Goal: Task Accomplishment & Management: Manage account settings

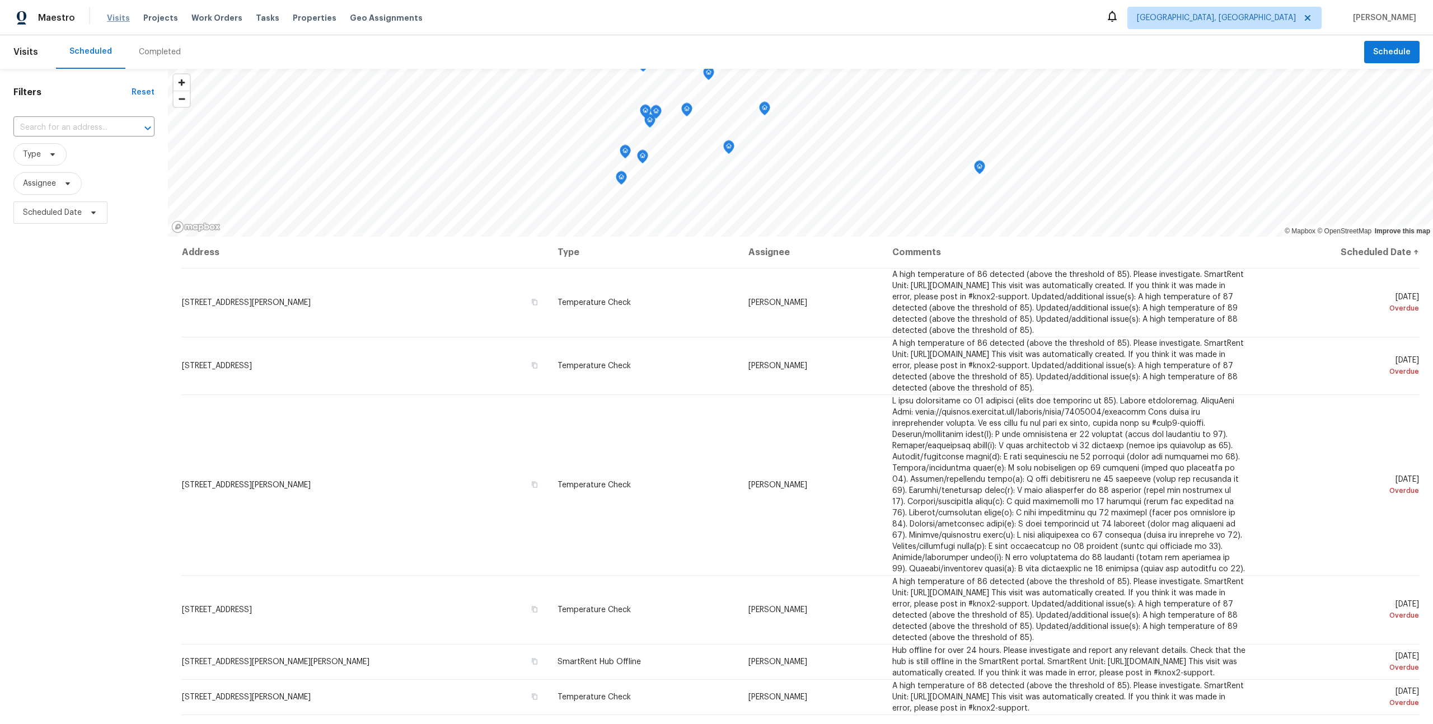
click at [113, 20] on span "Visits" at bounding box center [118, 17] width 23 height 11
click at [128, 23] on div "Visits Projects Work Orders Tasks Teams Properties Geo Assignments" at bounding box center [292, 18] width 370 height 22
click at [126, 23] on div "Visits Projects Work Orders Tasks Teams Properties Geo Assignments" at bounding box center [292, 18] width 370 height 22
click at [122, 21] on span "Visits" at bounding box center [118, 17] width 23 height 11
click at [121, 18] on span "Visits" at bounding box center [118, 17] width 23 height 11
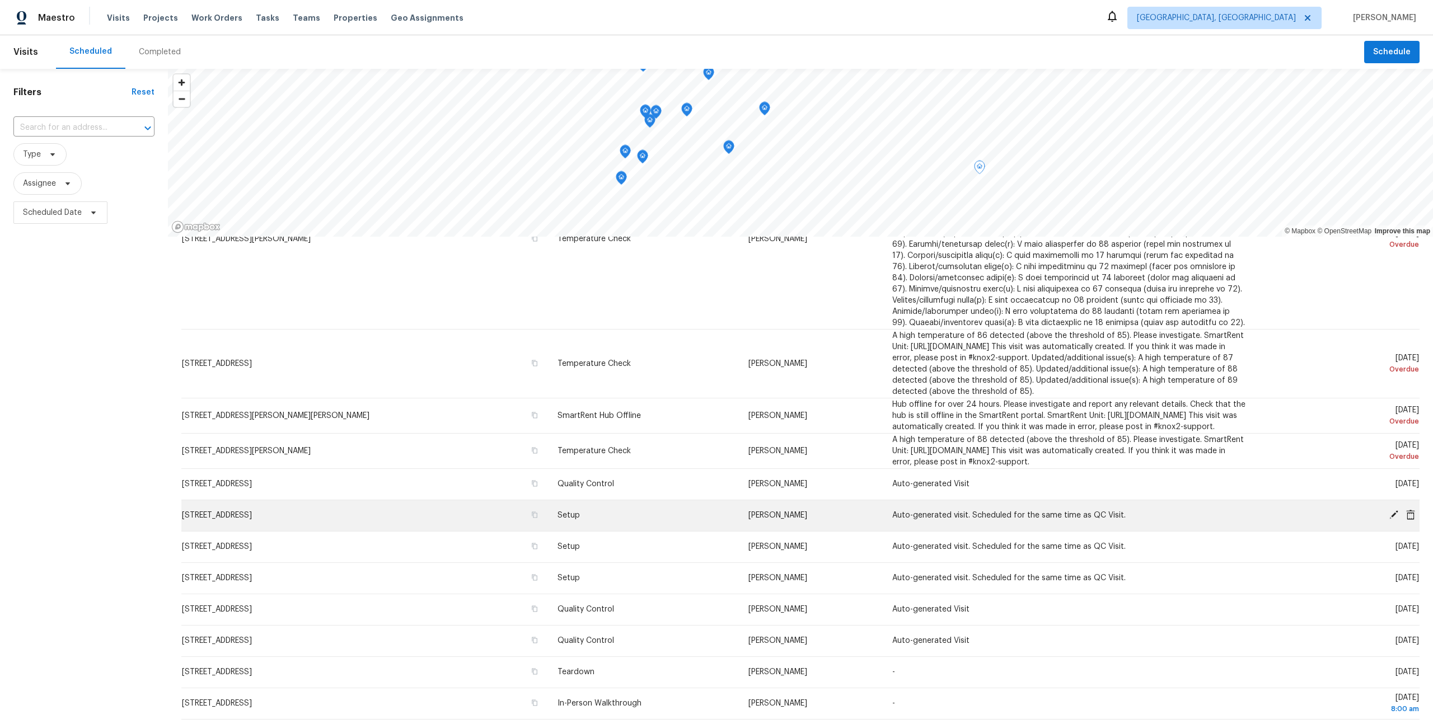
scroll to position [269, 0]
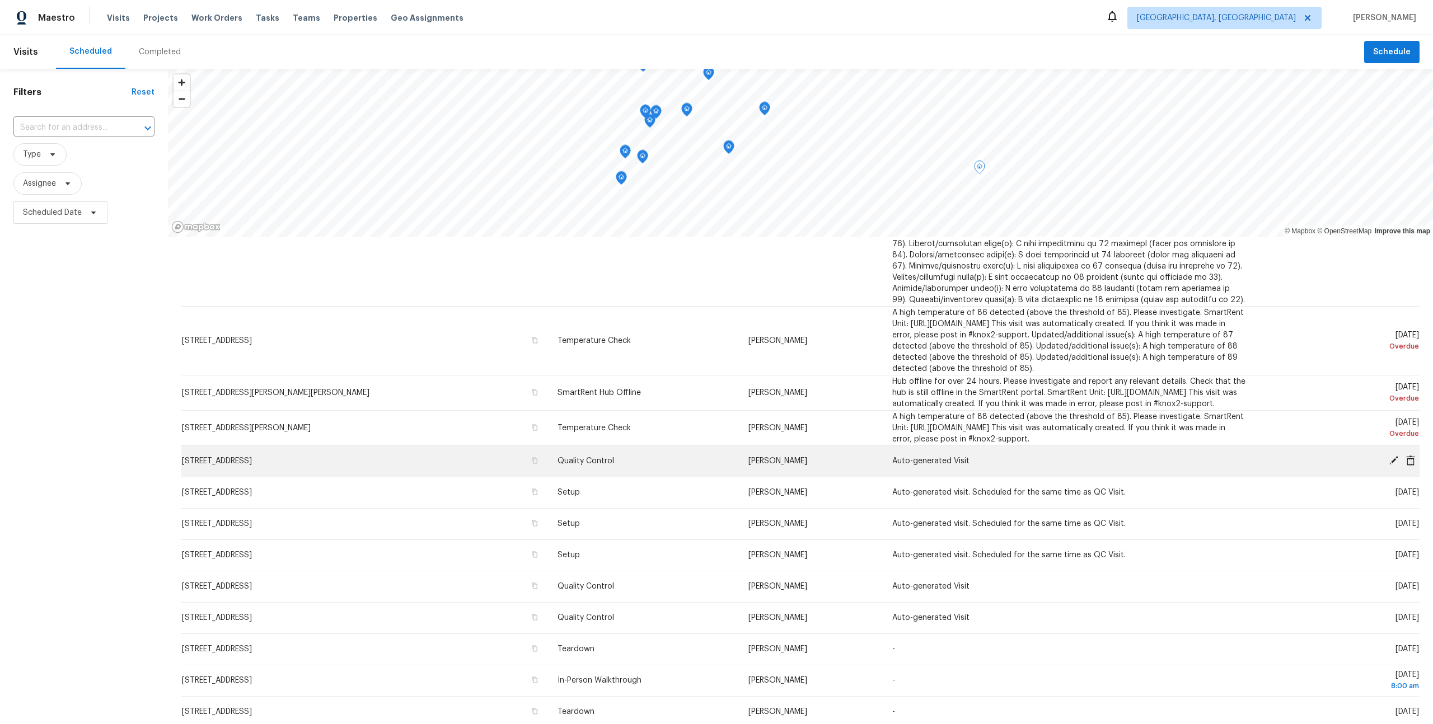
click at [1134, 477] on td "Auto-generated Visit" at bounding box center [1069, 460] width 372 height 31
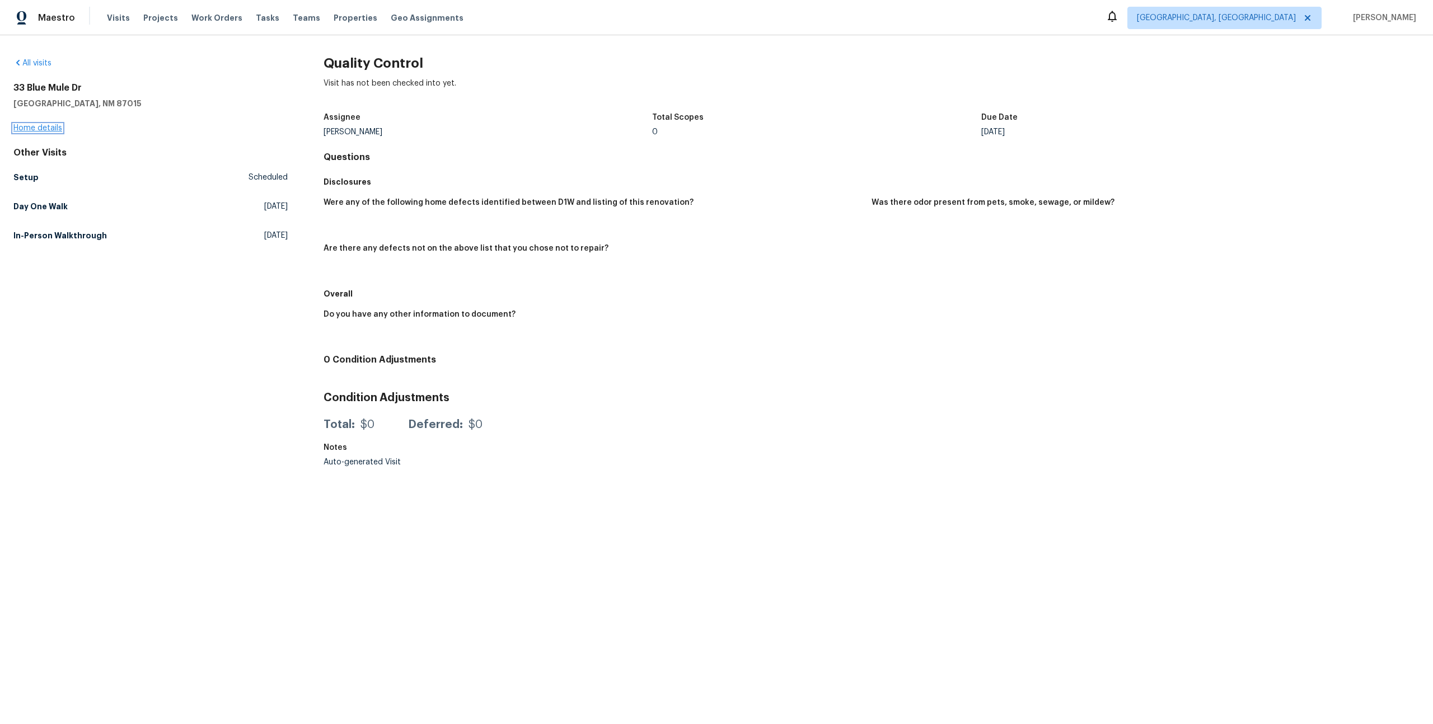
click at [33, 131] on link "Home details" at bounding box center [37, 128] width 49 height 8
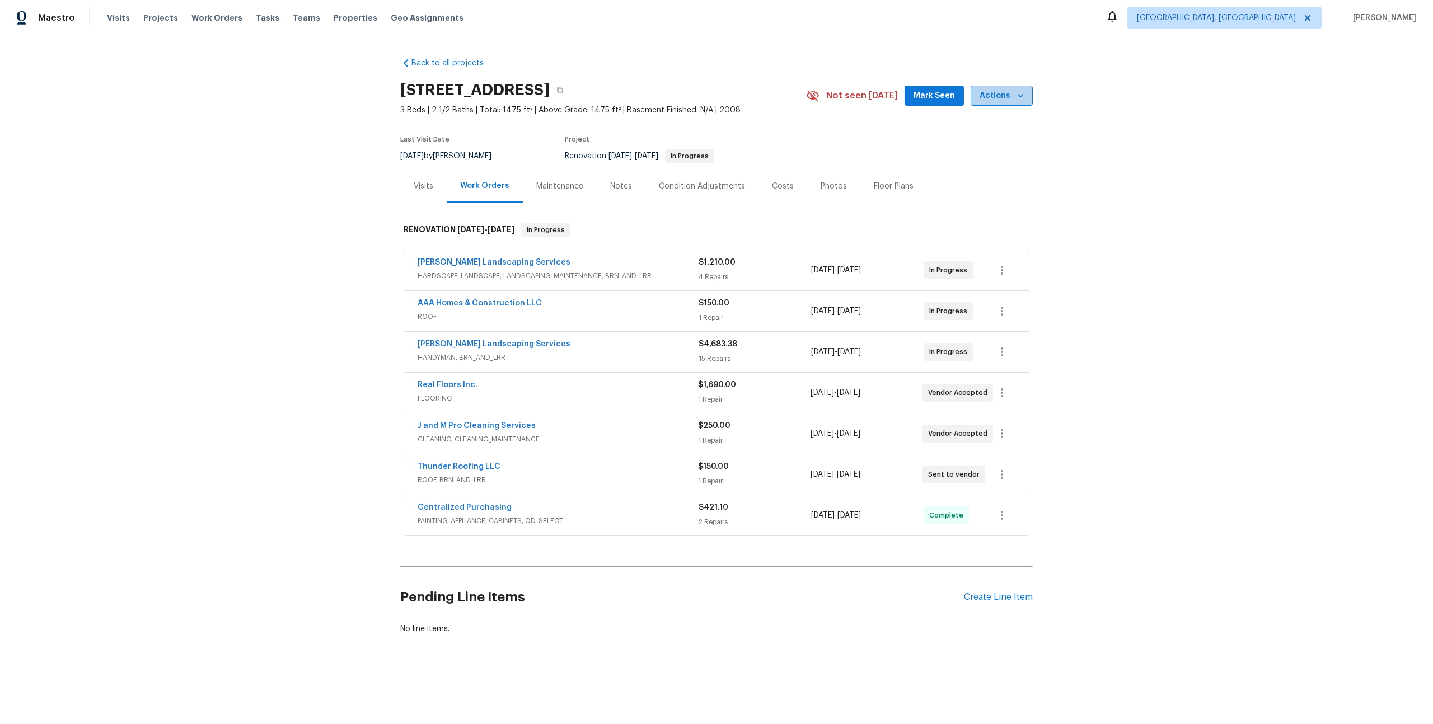
click at [1017, 96] on icon "button" at bounding box center [1020, 95] width 11 height 11
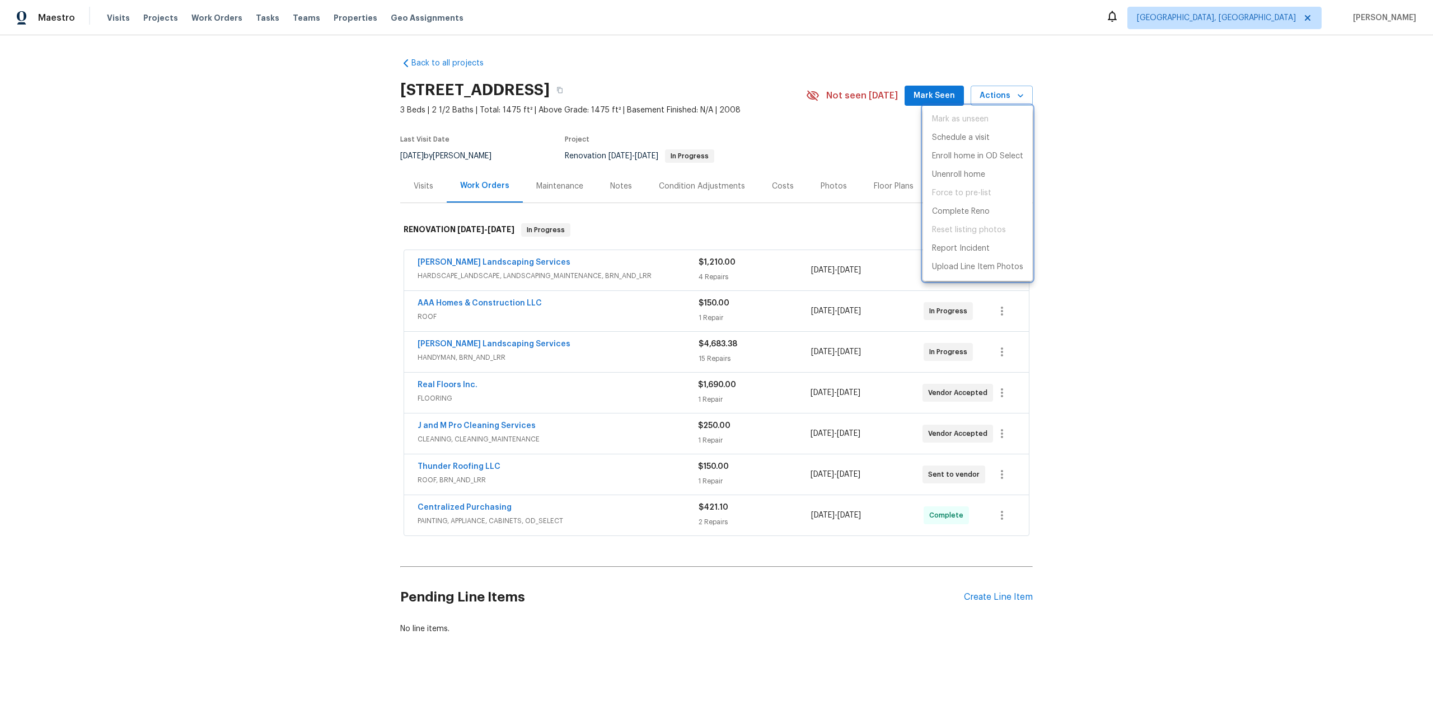
click at [1093, 243] on div at bounding box center [716, 362] width 1433 height 724
click at [435, 194] on div "Visits" at bounding box center [423, 186] width 46 height 33
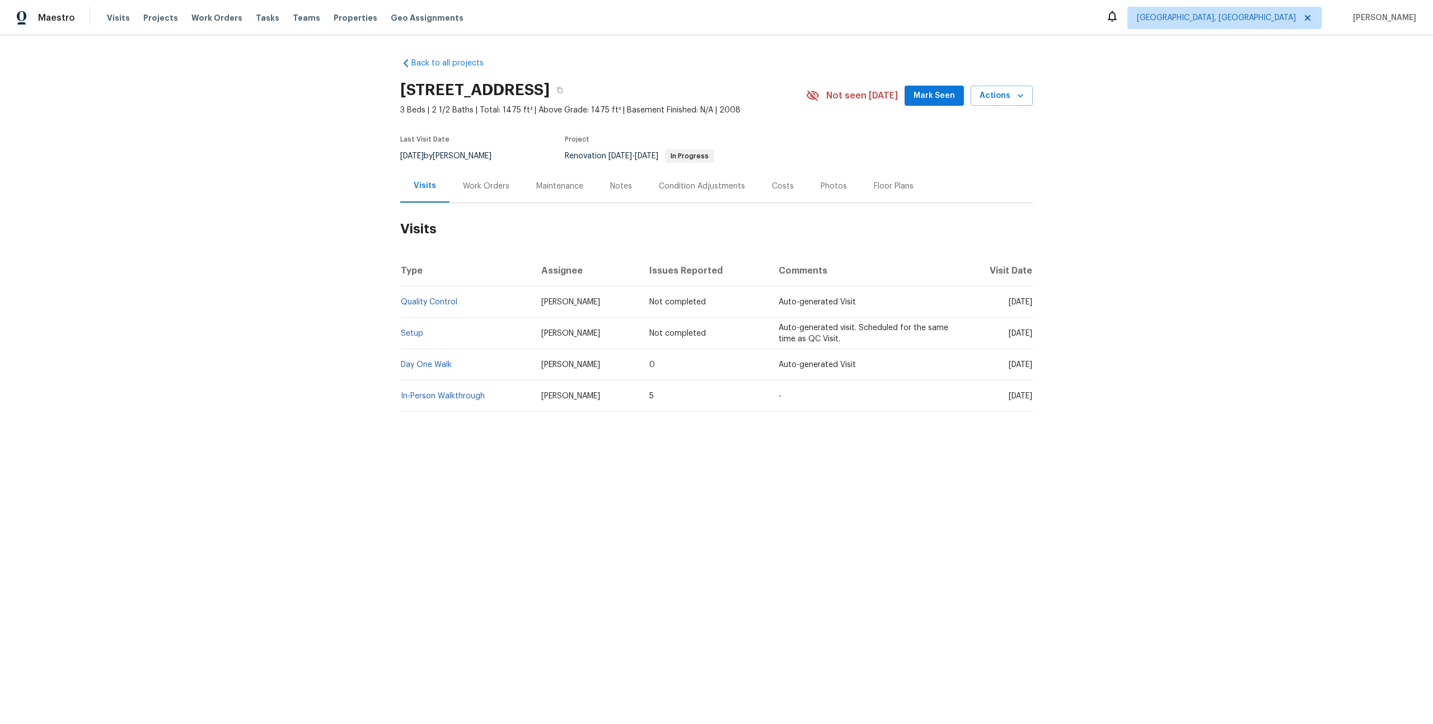
click at [484, 178] on div "Work Orders" at bounding box center [485, 186] width 73 height 33
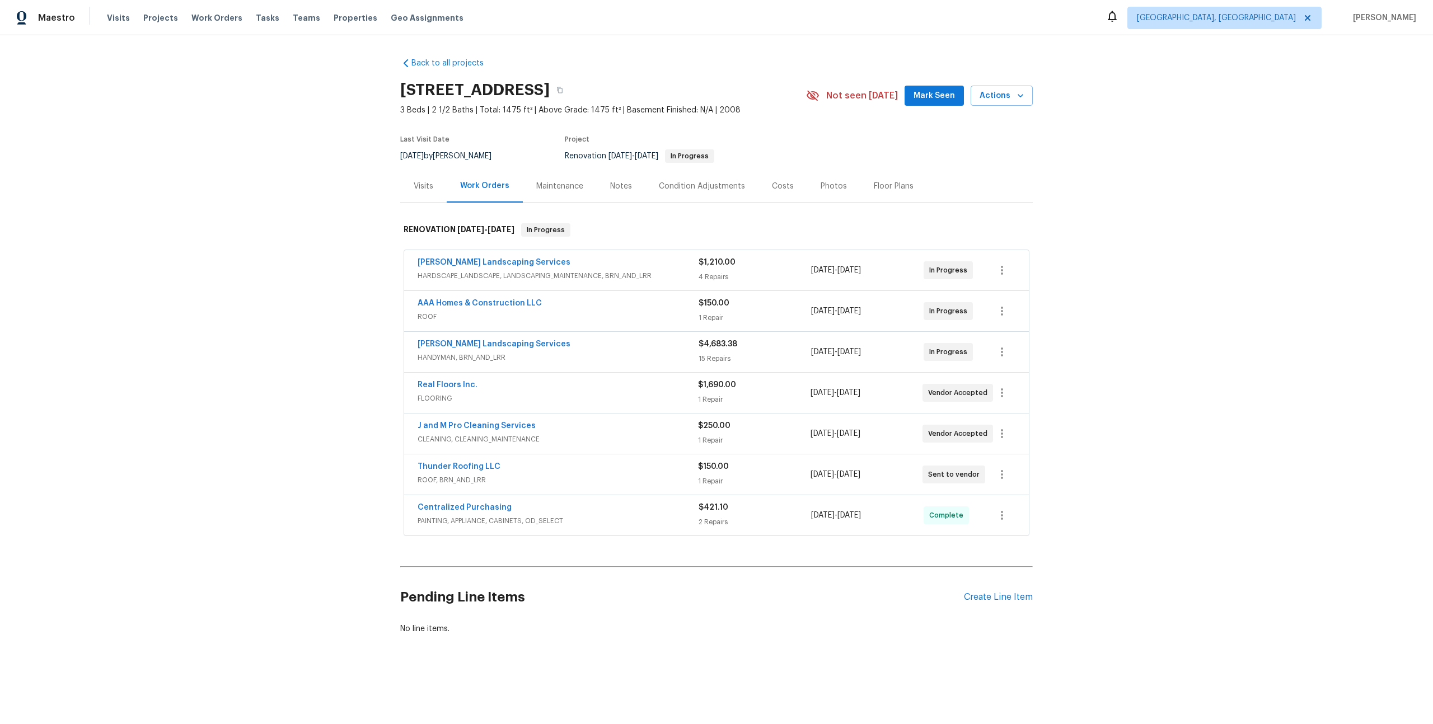
click at [569, 189] on div "Maintenance" at bounding box center [559, 186] width 47 height 11
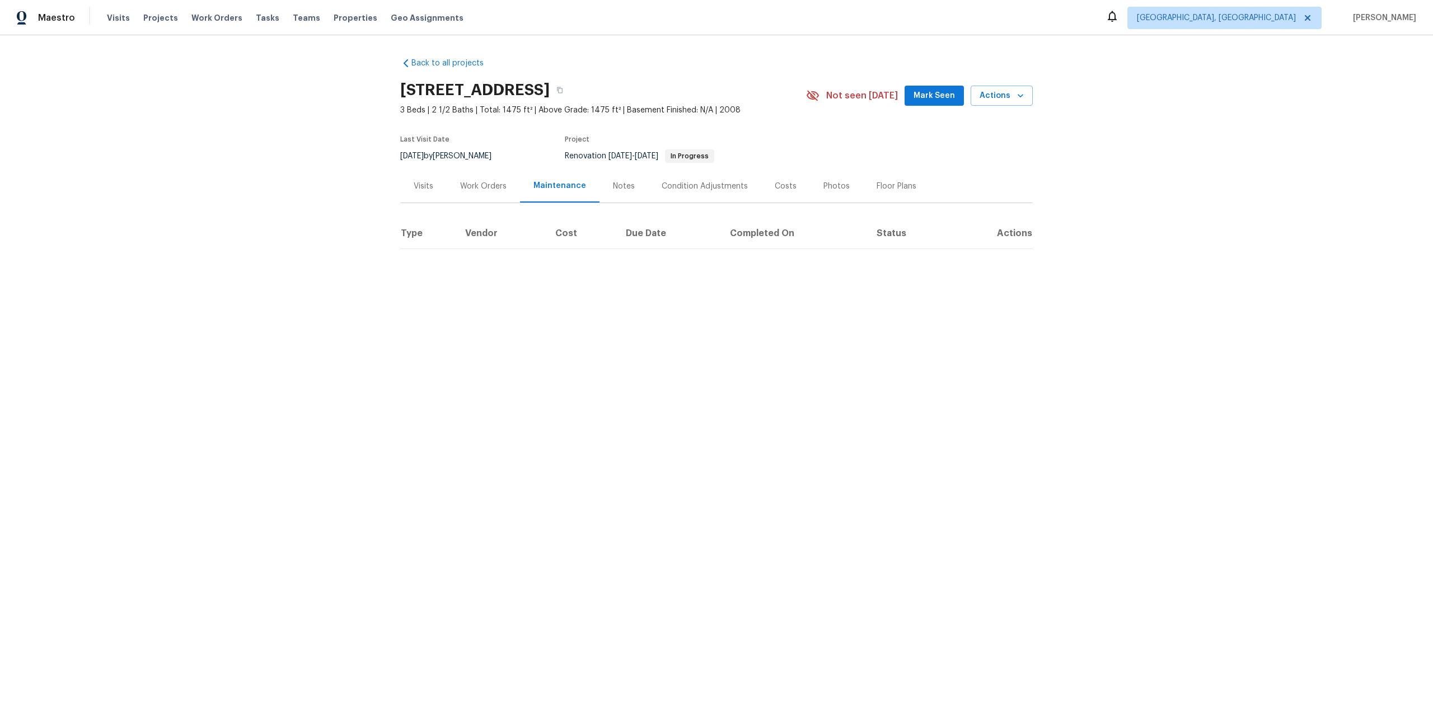
click at [622, 192] on div "Notes" at bounding box center [623, 186] width 49 height 33
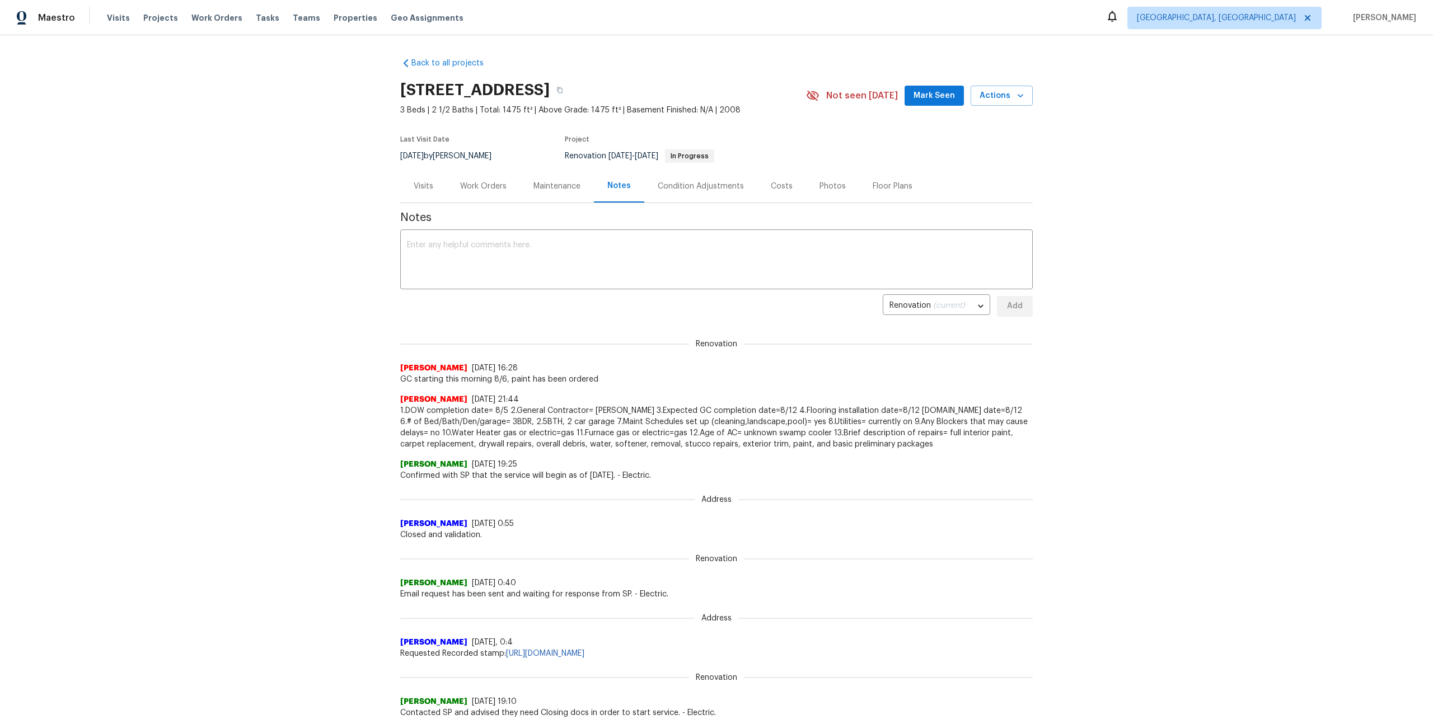
click at [686, 192] on div "Condition Adjustments" at bounding box center [700, 186] width 113 height 33
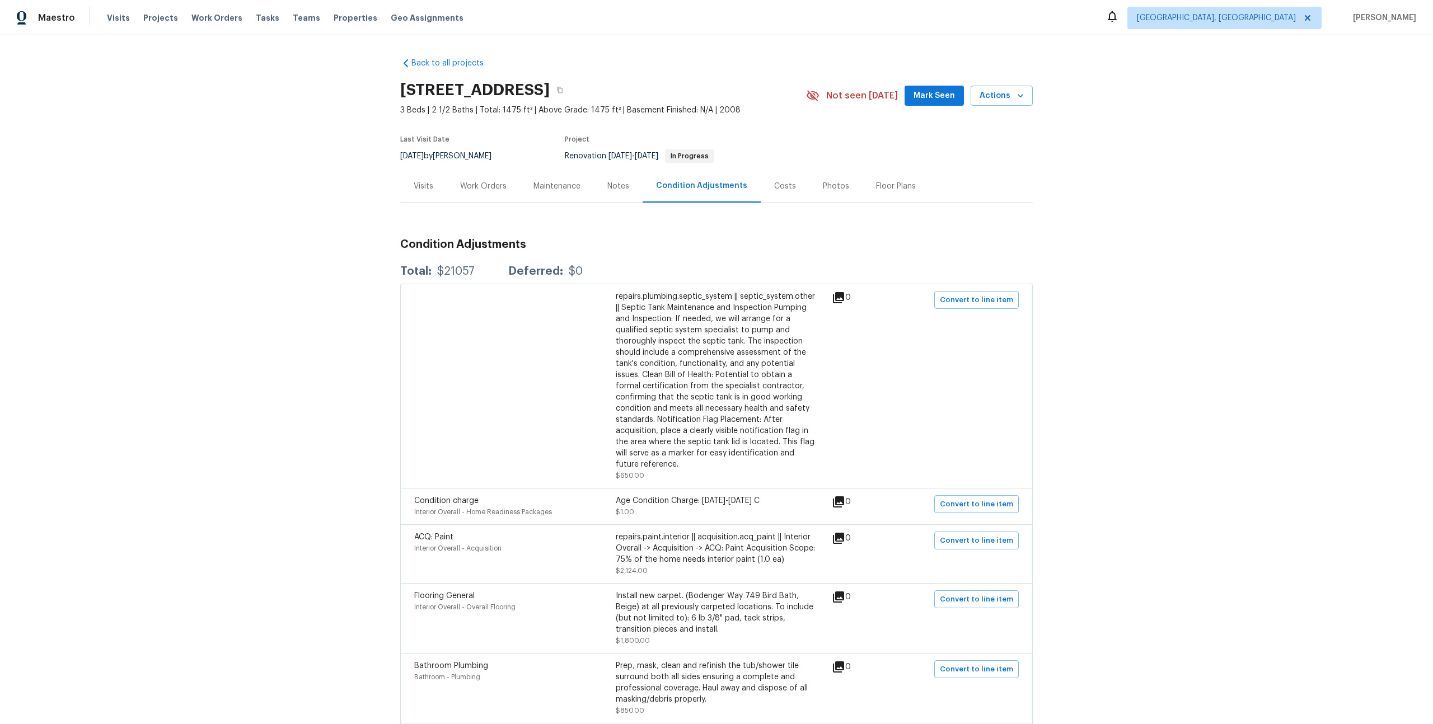
click at [790, 193] on div "Costs" at bounding box center [785, 186] width 49 height 33
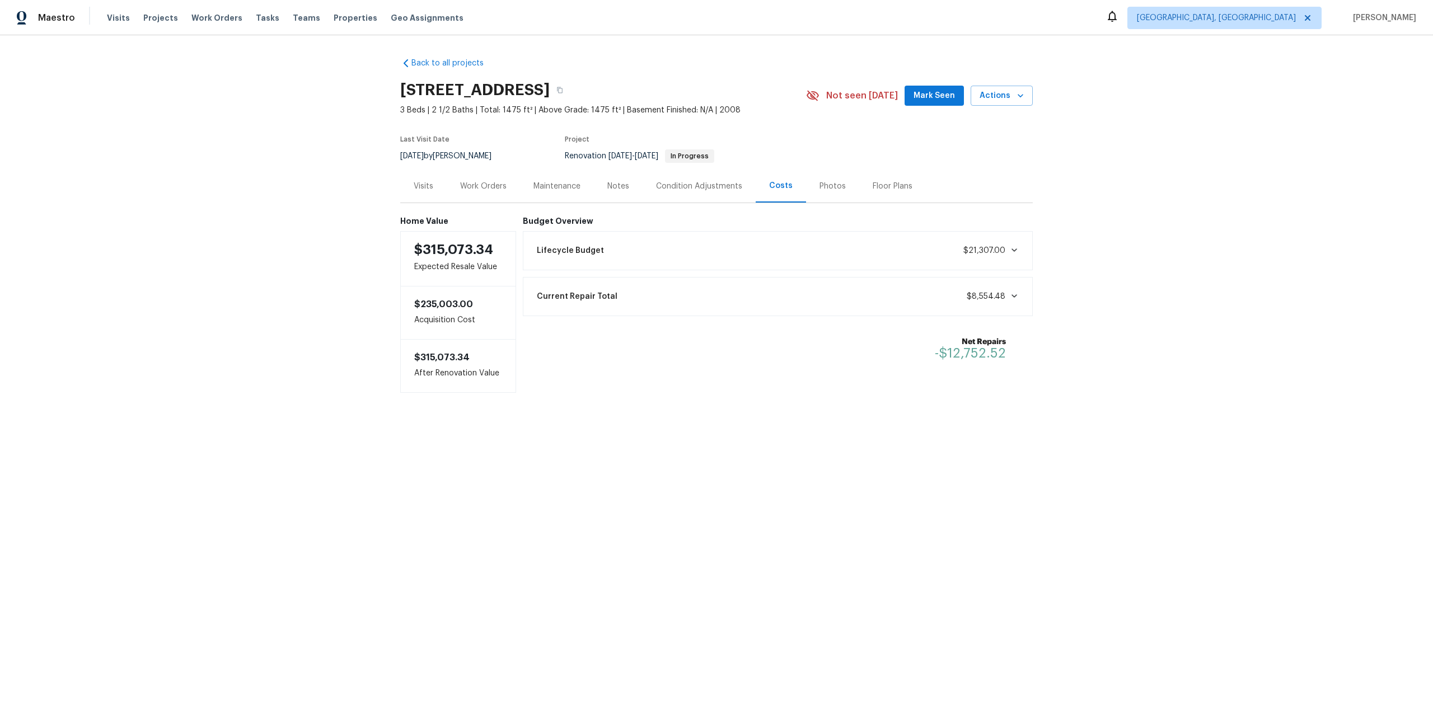
click at [828, 187] on div "Photos" at bounding box center [832, 186] width 26 height 11
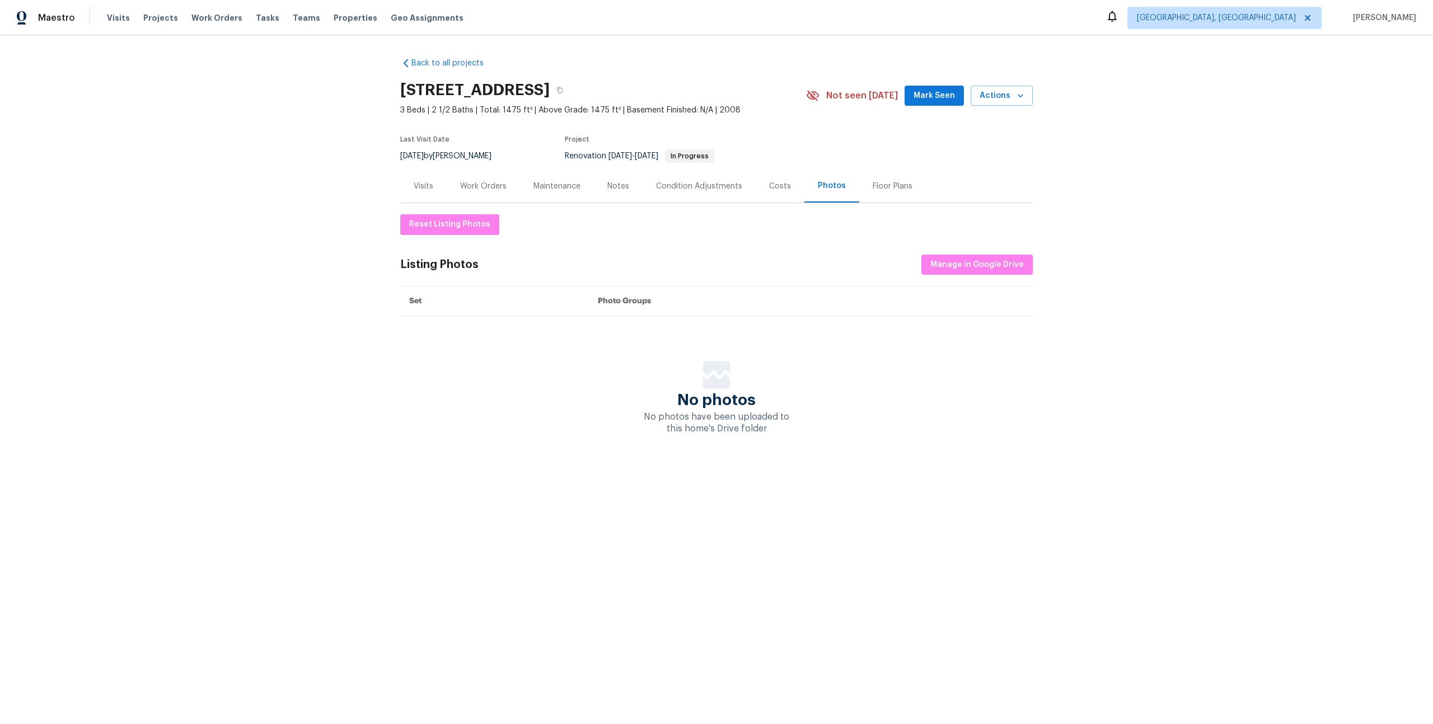
click at [433, 182] on div "Visits" at bounding box center [423, 186] width 46 height 33
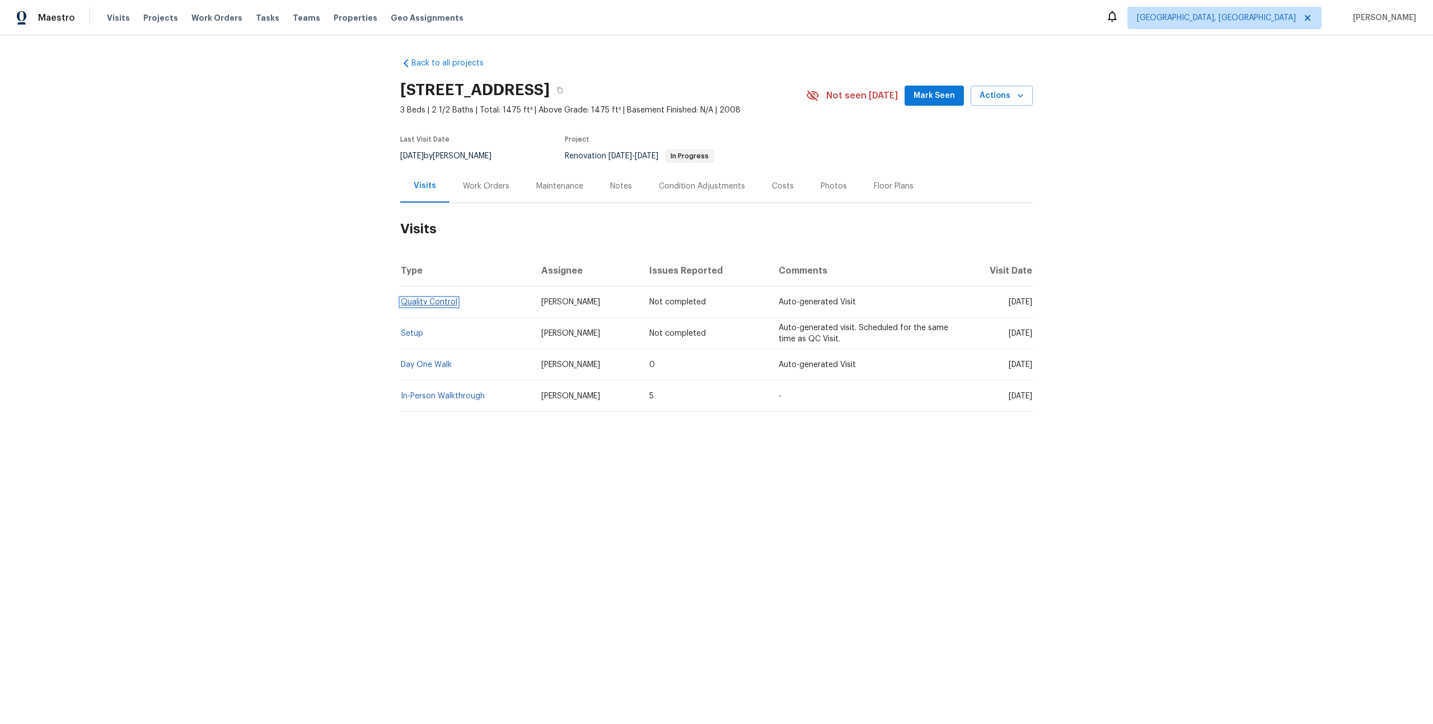
click at [417, 299] on link "Quality Control" at bounding box center [429, 302] width 57 height 8
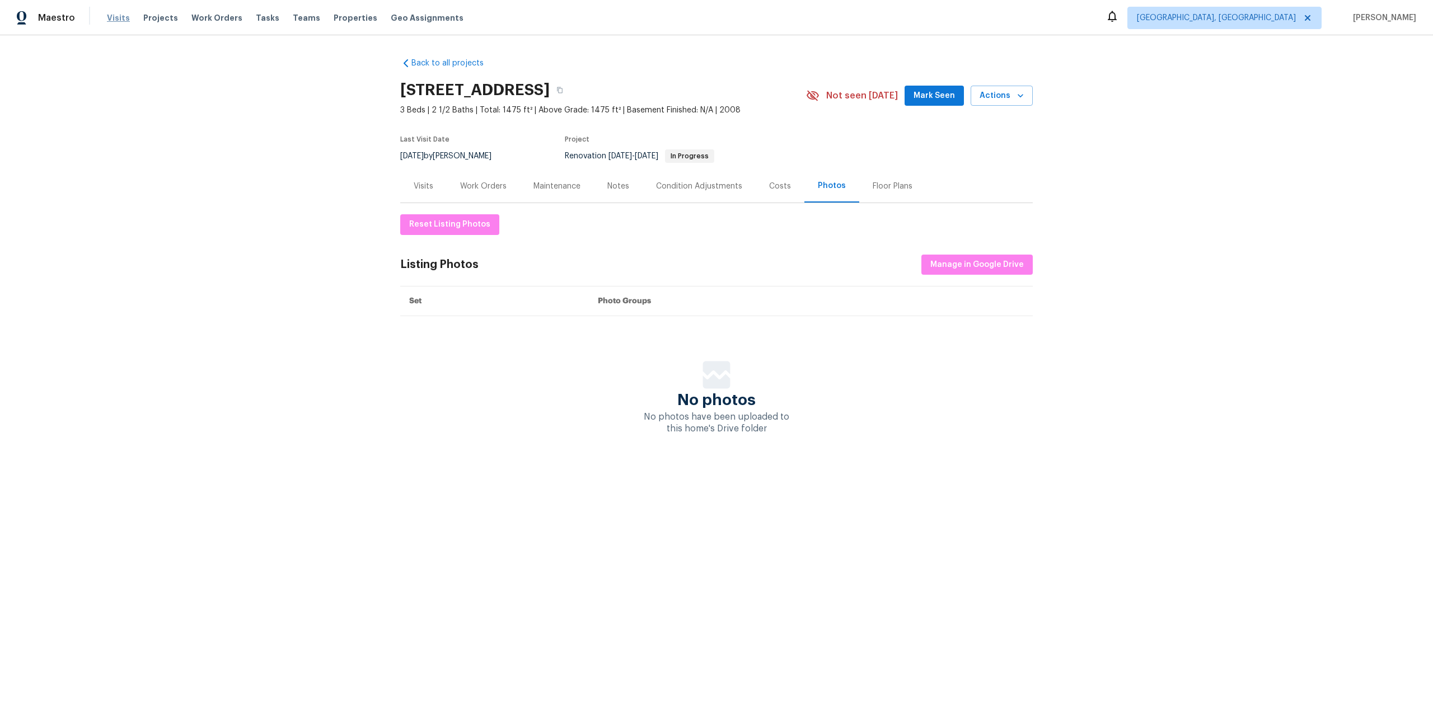
click at [114, 20] on span "Visits" at bounding box center [118, 17] width 23 height 11
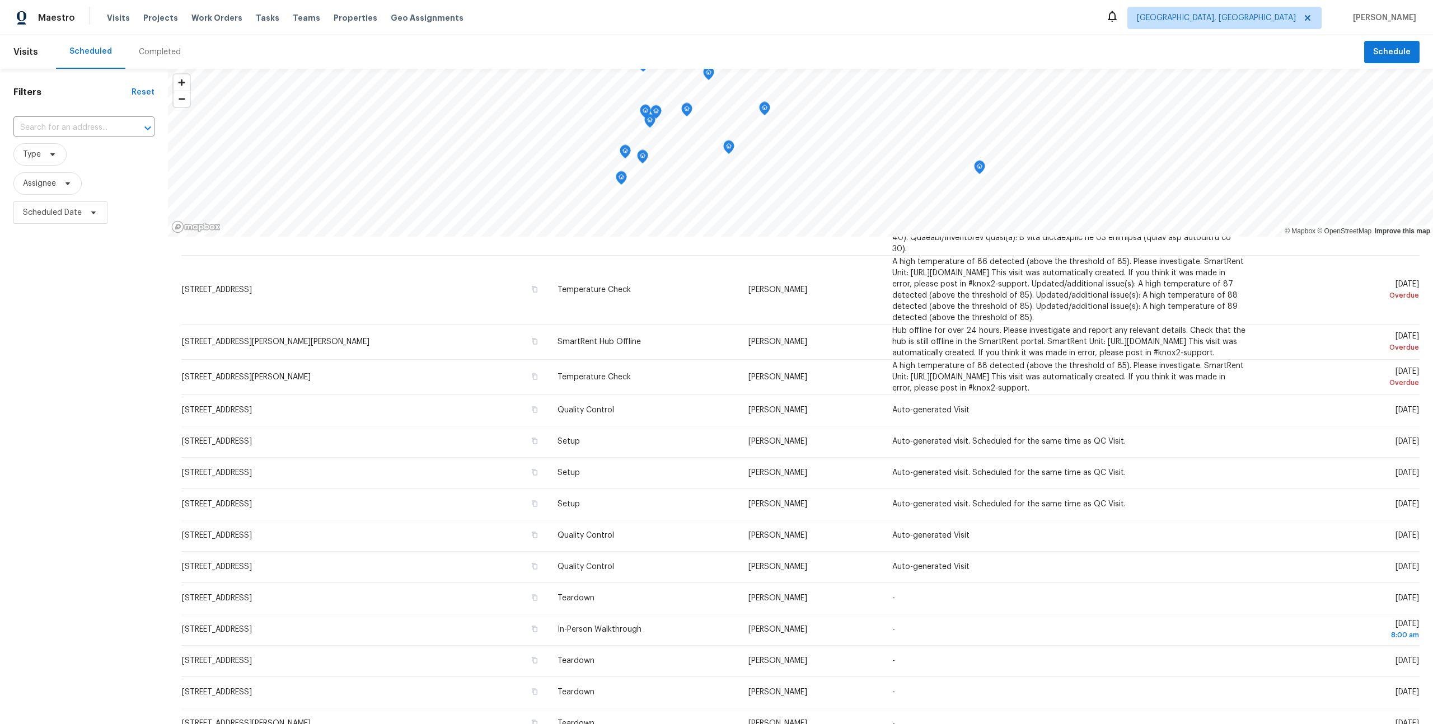
scroll to position [339, 0]
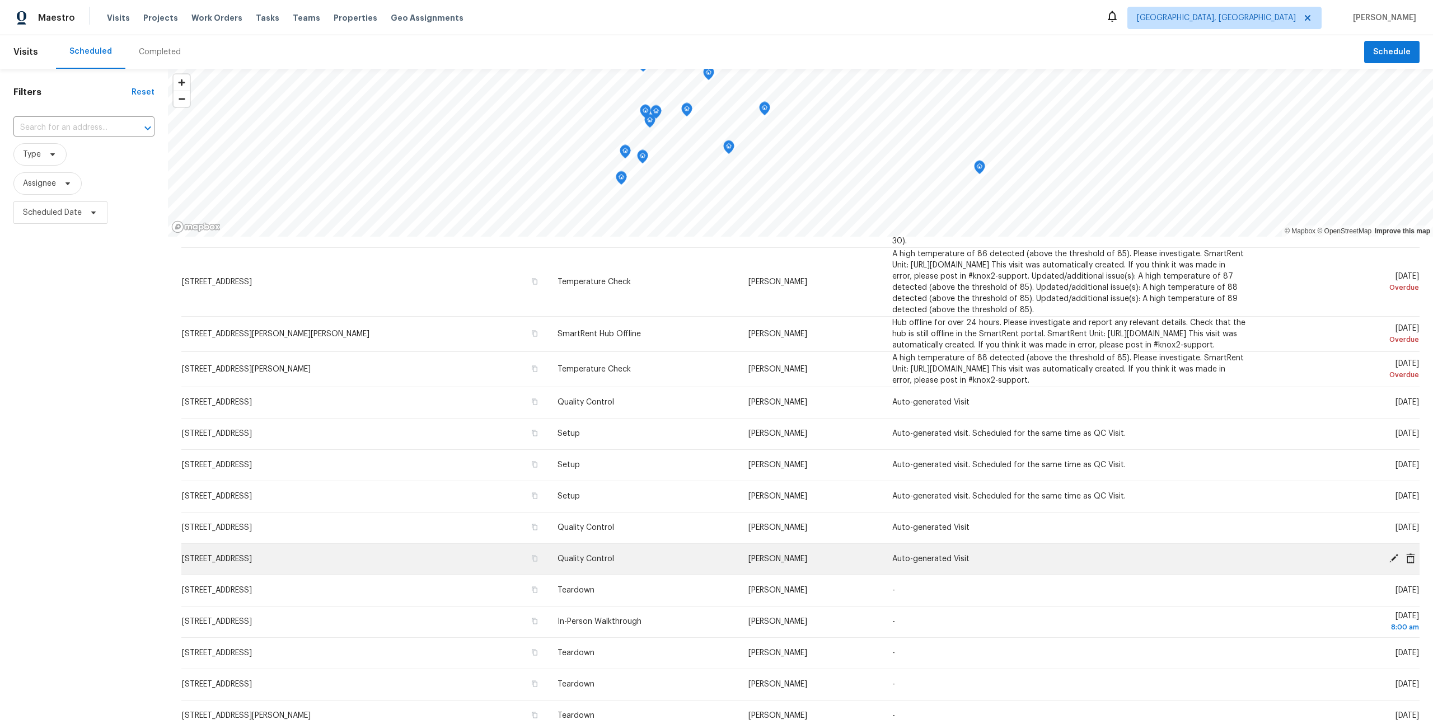
click at [1397, 559] on icon at bounding box center [1393, 558] width 10 height 10
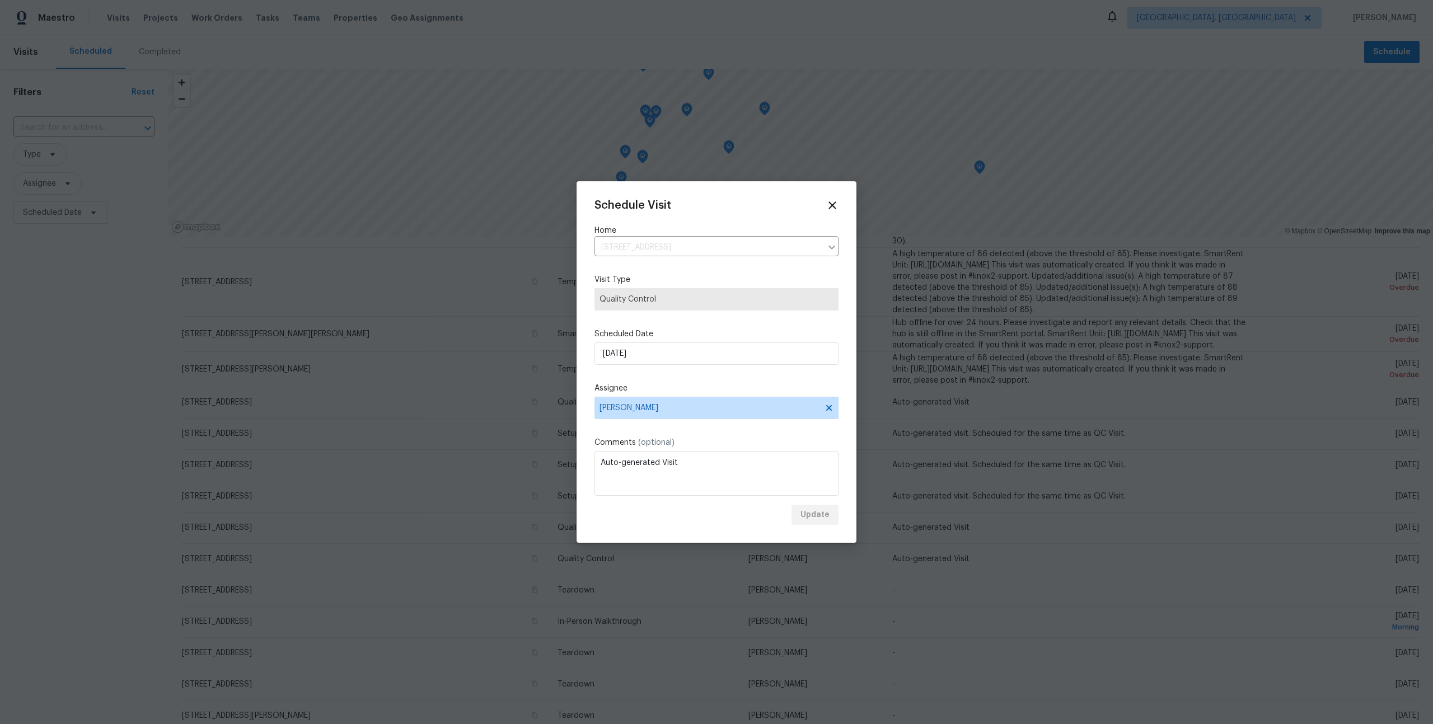
click at [661, 383] on label "Assignee" at bounding box center [716, 388] width 244 height 11
click at [669, 410] on span "[PERSON_NAME]" at bounding box center [708, 407] width 219 height 9
type input "t"
type input "T"
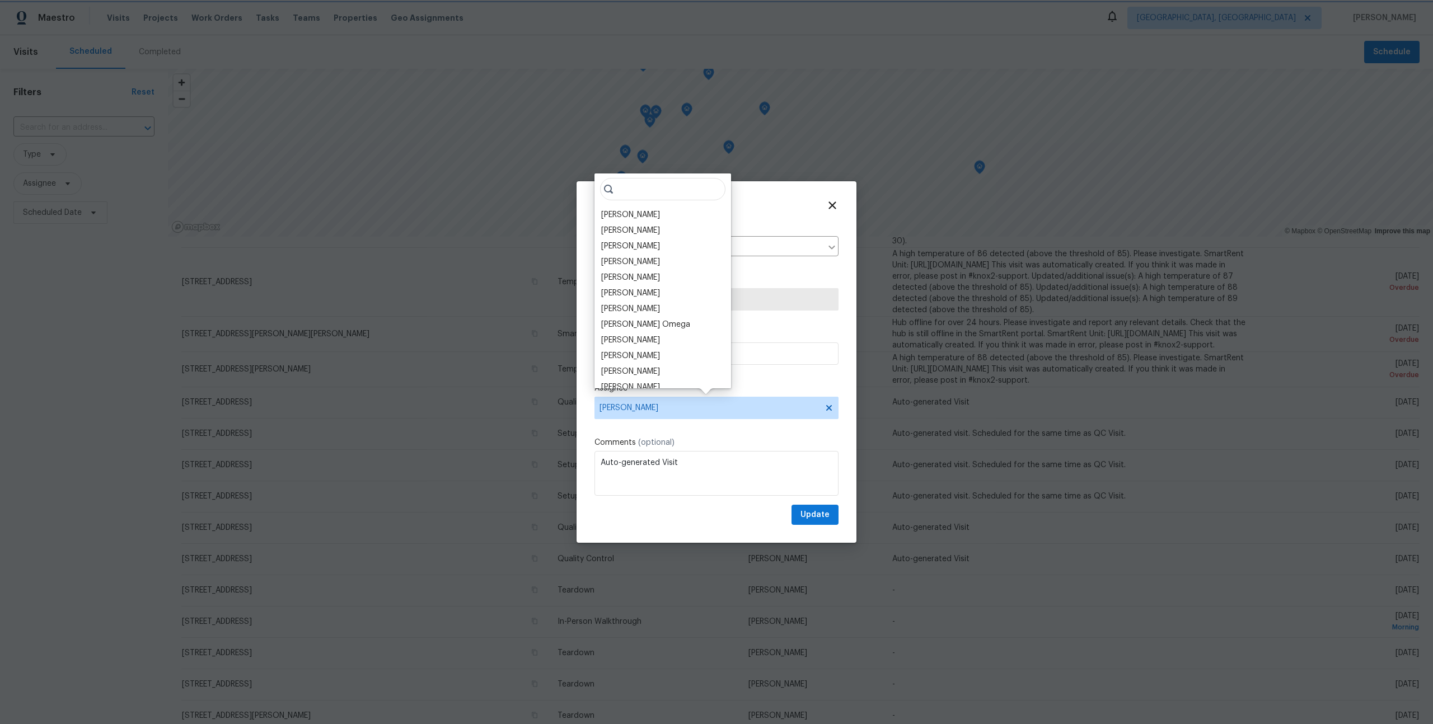
click at [852, 292] on div "Schedule Visit Home 802 Pinetree Rd SE, Rio Rancho, NM 87124 ​ Visit Type Quali…" at bounding box center [716, 362] width 280 height 362
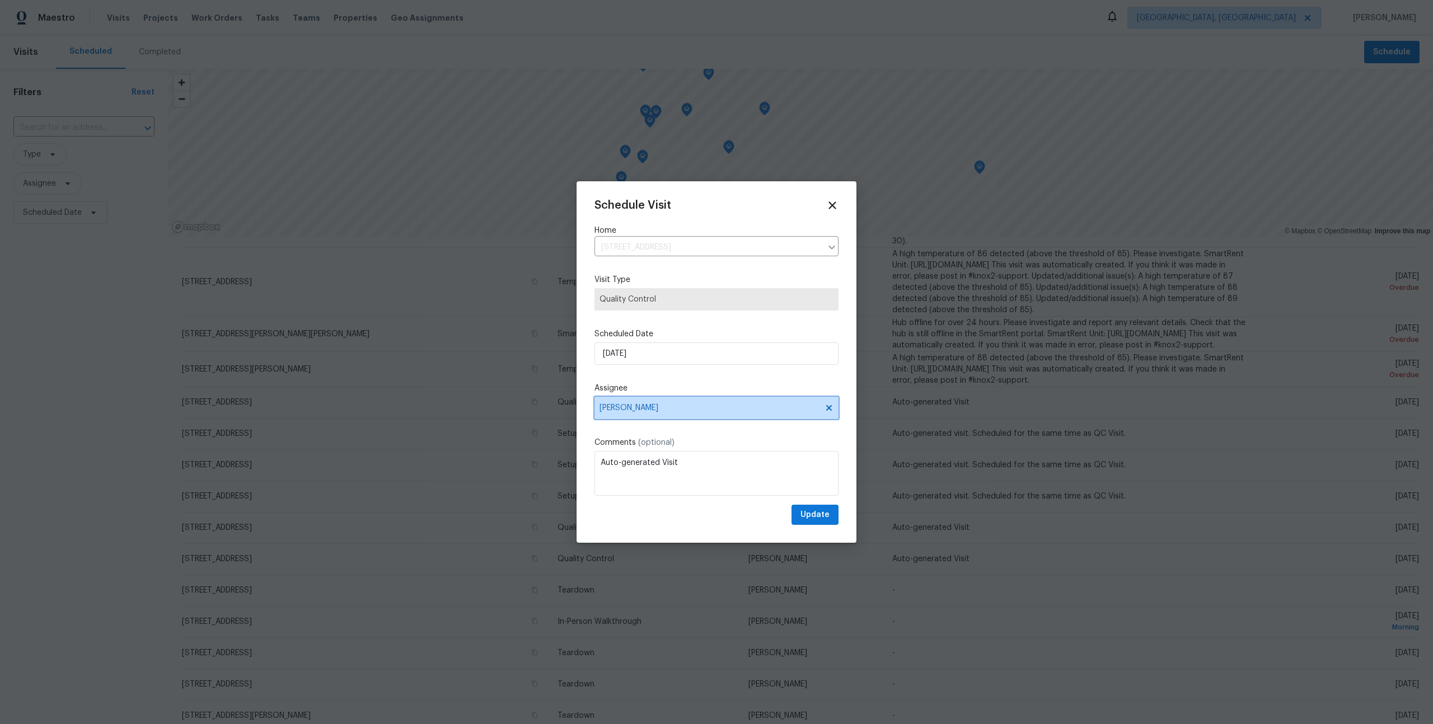
click at [745, 409] on span "[PERSON_NAME]" at bounding box center [708, 407] width 219 height 9
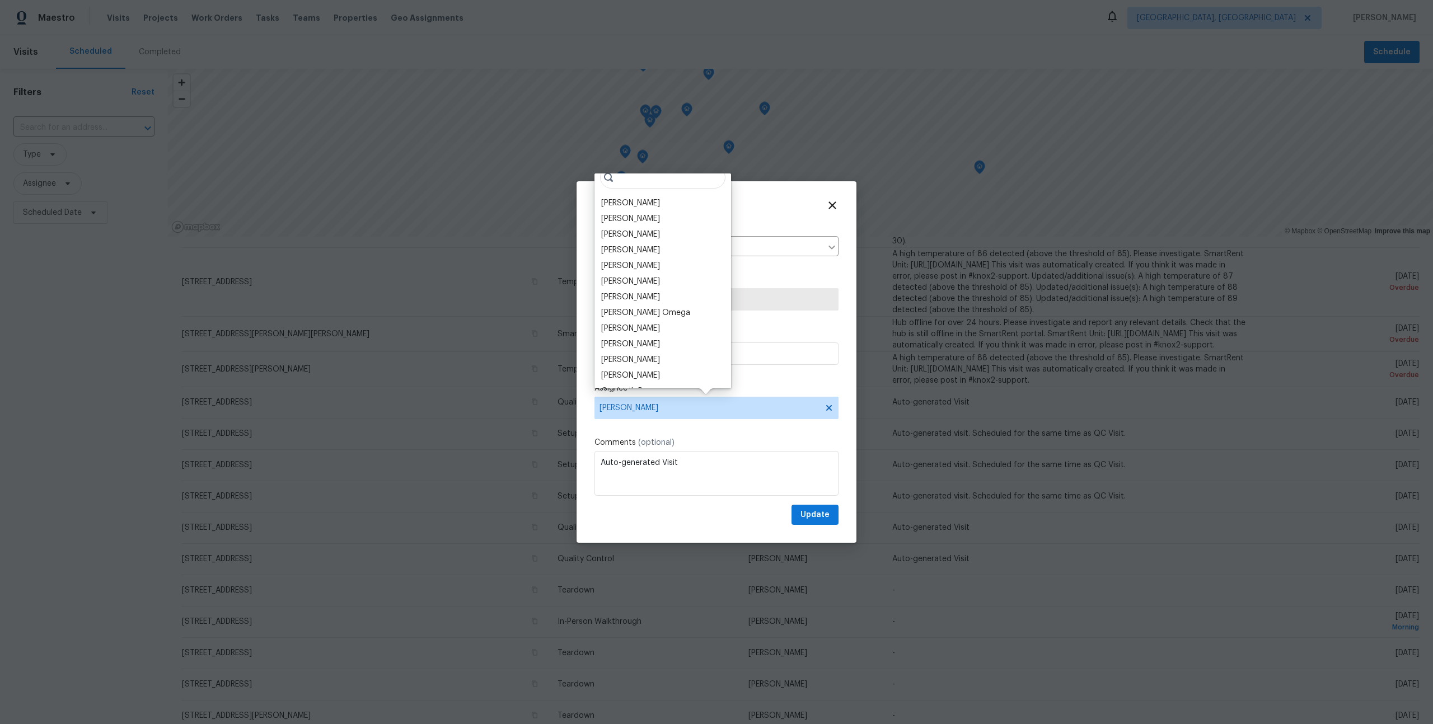
scroll to position [0, 0]
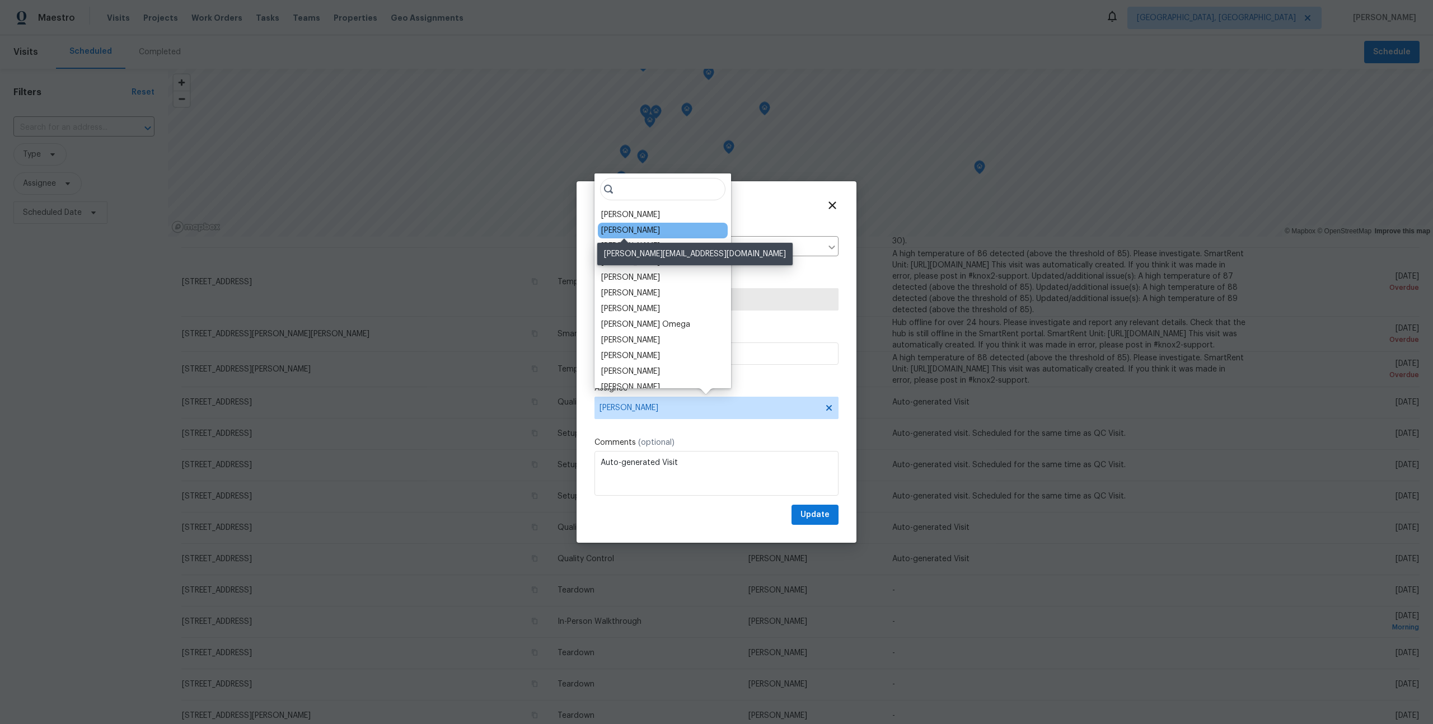
click at [642, 230] on div "Steven Long" at bounding box center [630, 230] width 59 height 11
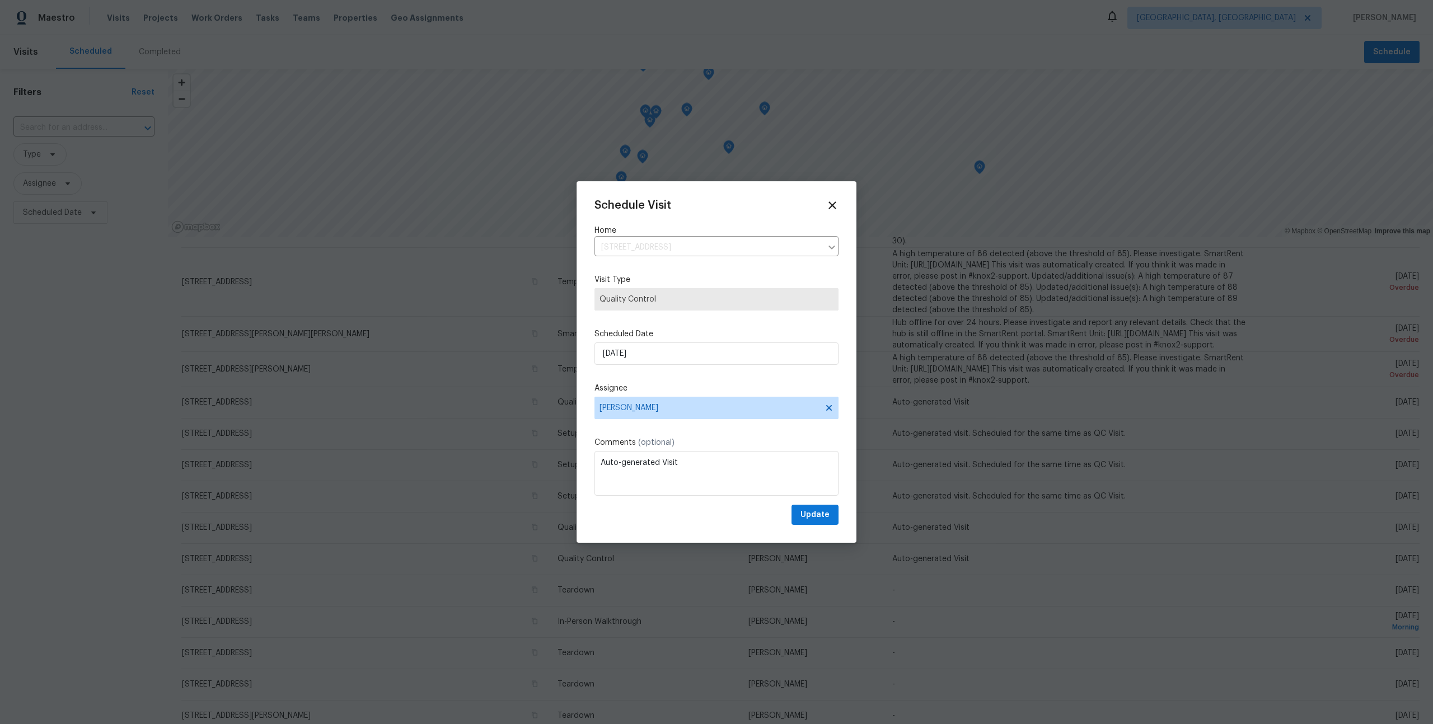
click at [732, 376] on div "Schedule Visit Home 802 Pinetree Rd SE, Rio Rancho, NM 87124 ​ Visit Type Quali…" at bounding box center [716, 362] width 244 height 326
click at [829, 406] on icon at bounding box center [828, 407] width 9 height 9
click at [708, 397] on span "Assignee" at bounding box center [716, 408] width 244 height 22
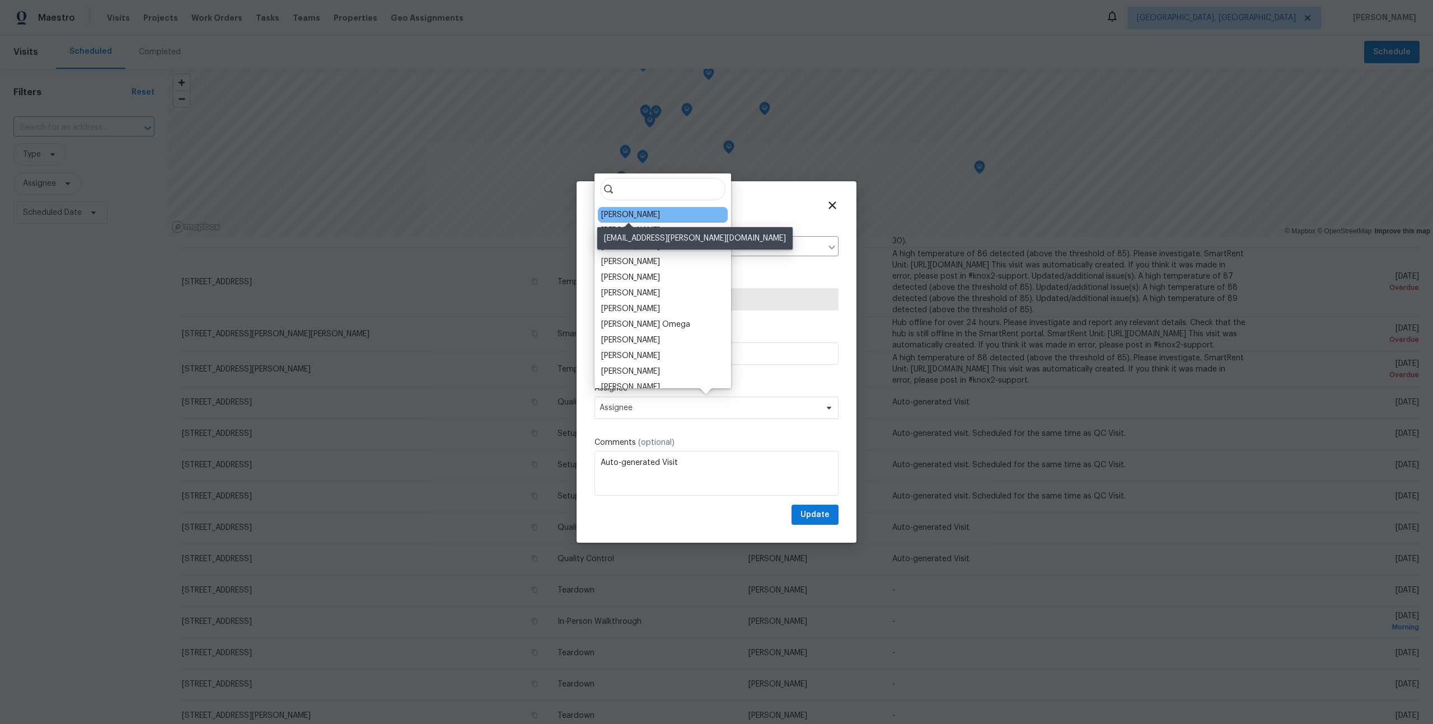
click at [641, 213] on div "Mark Cardenas" at bounding box center [630, 214] width 59 height 11
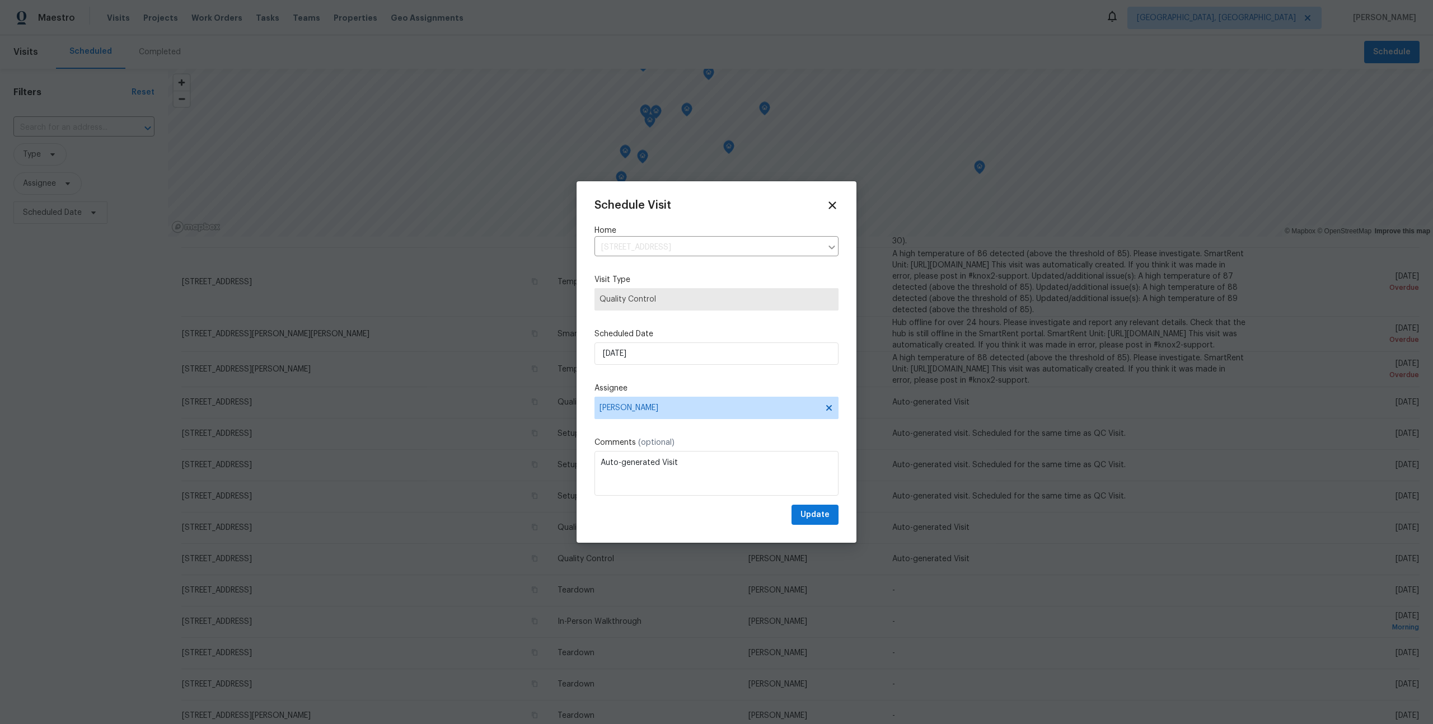
click at [658, 444] on span "(optional)" at bounding box center [656, 443] width 36 height 8
click at [826, 206] on icon at bounding box center [831, 205] width 13 height 13
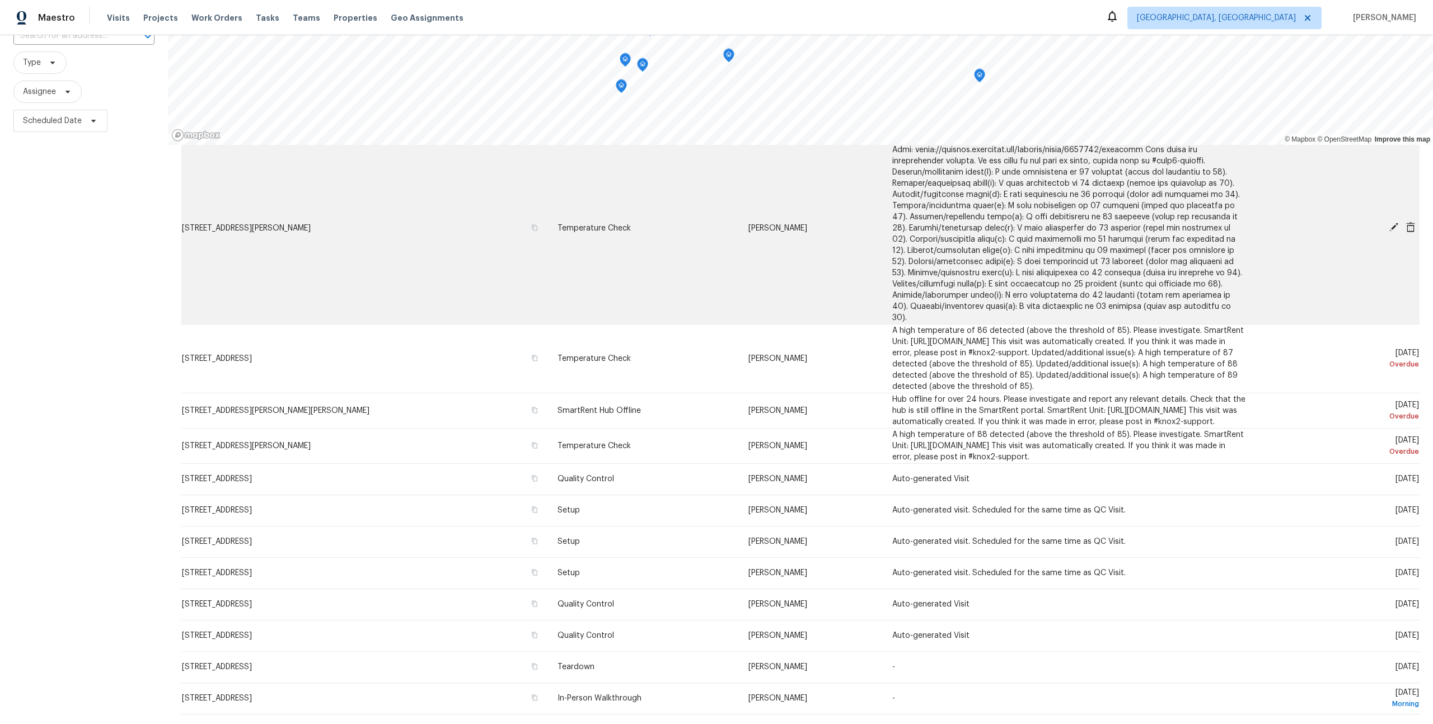
scroll to position [302, 0]
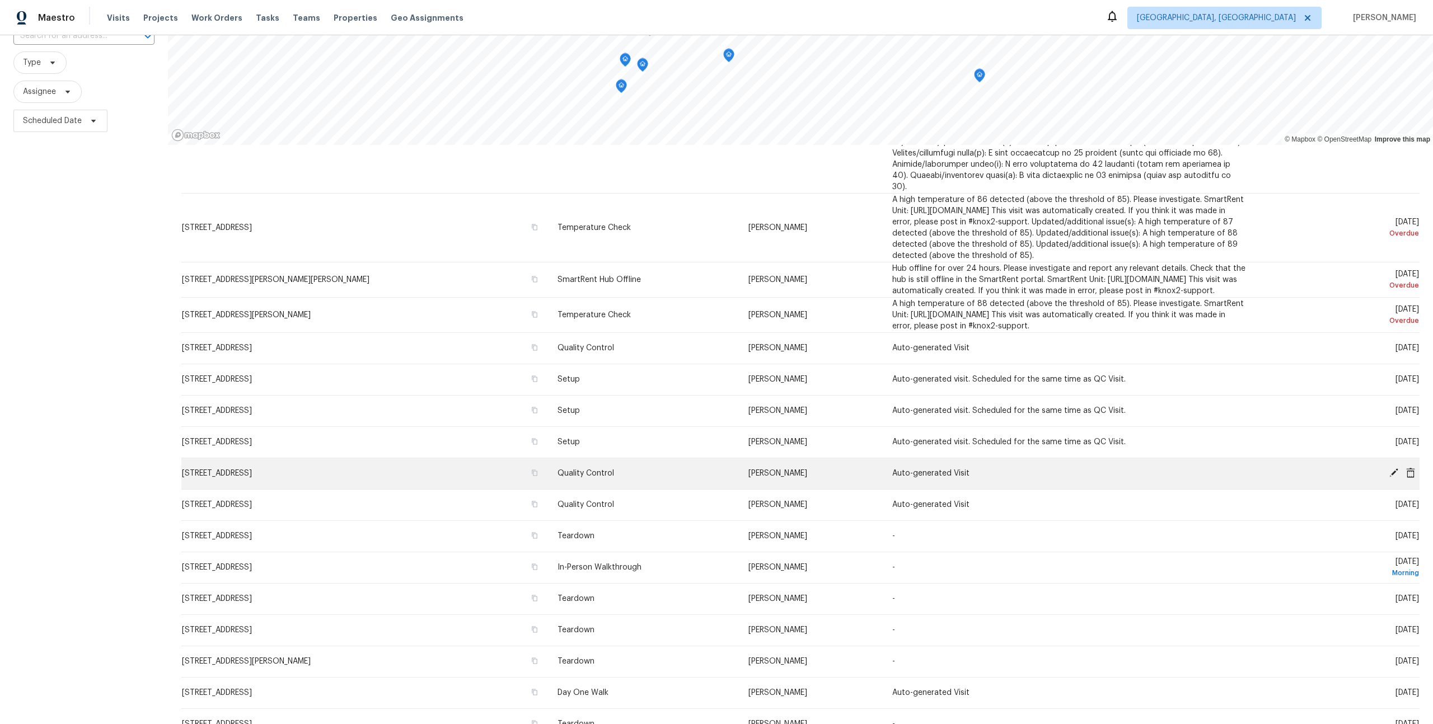
click at [1392, 477] on icon at bounding box center [1393, 473] width 10 height 10
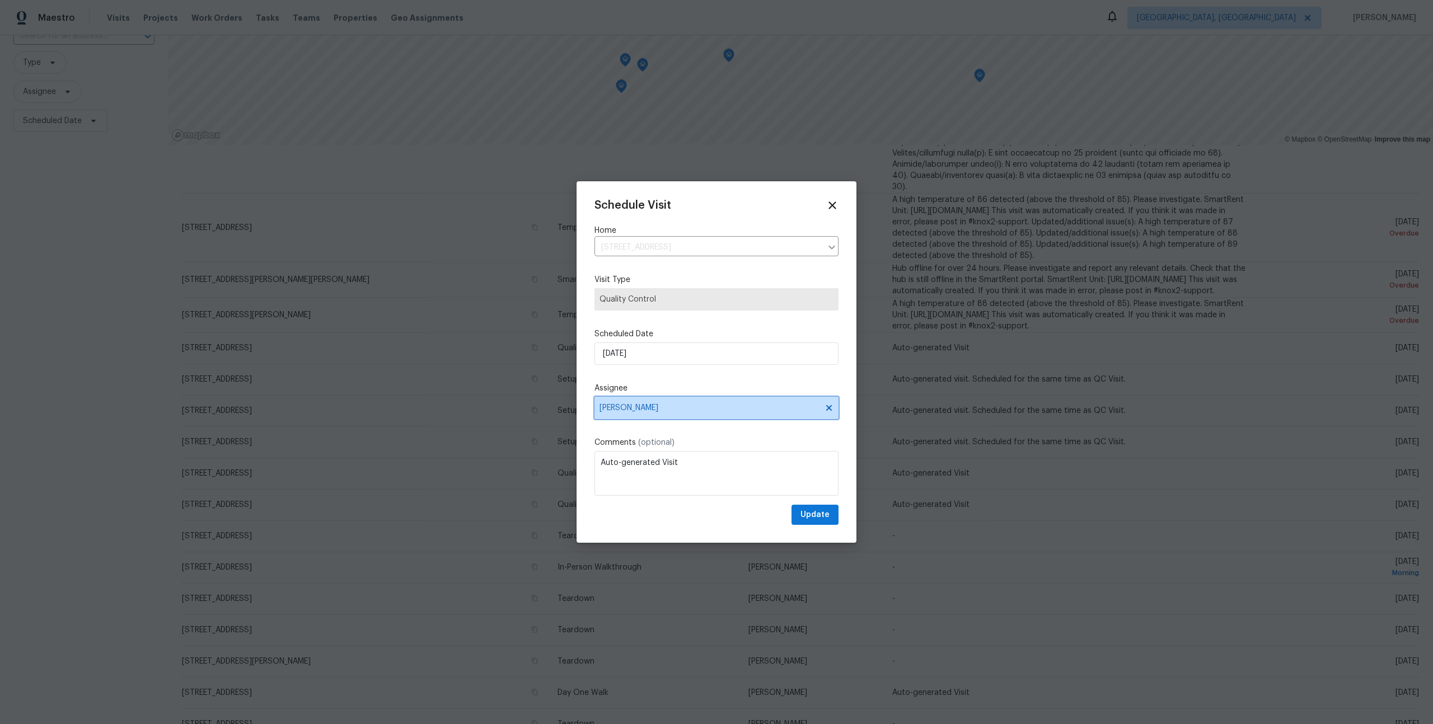
click at [651, 408] on span "Mark Cardenas" at bounding box center [708, 407] width 219 height 9
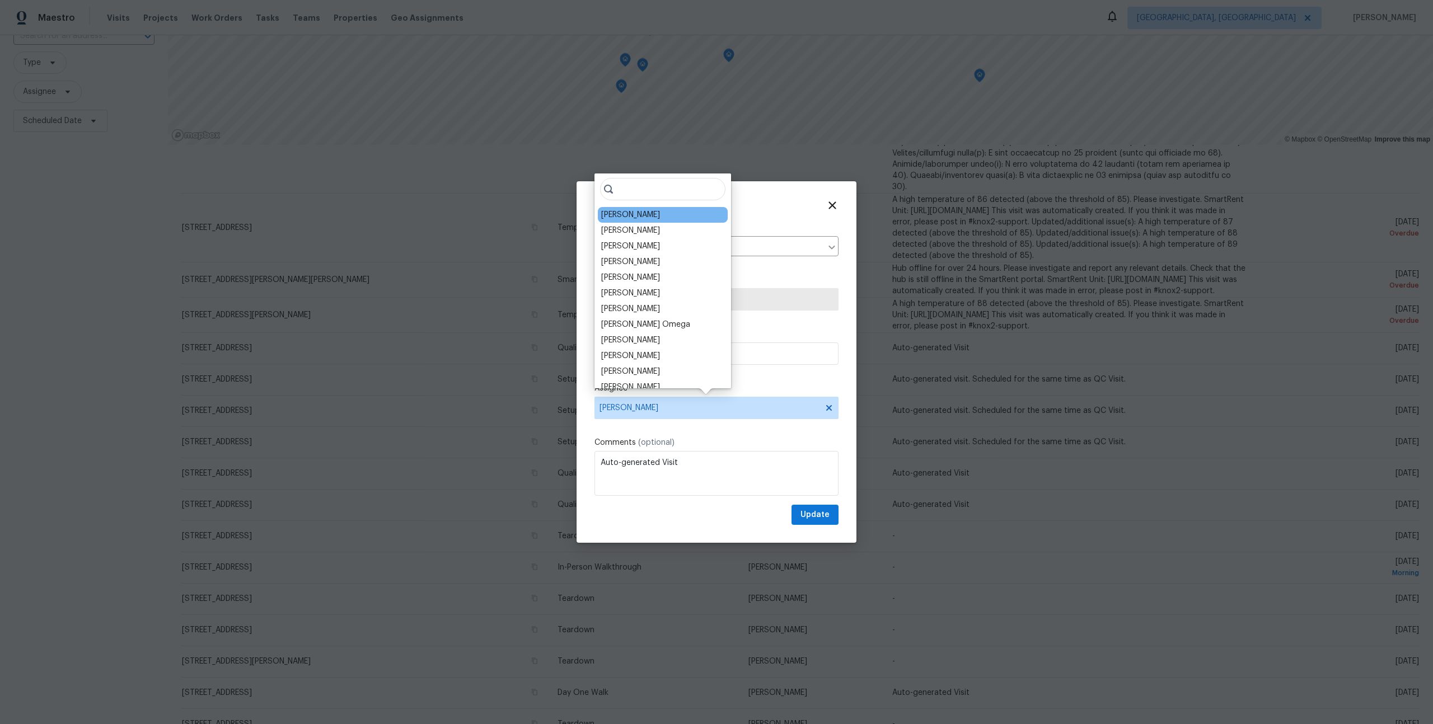
click at [630, 212] on div "Mark Cardenas" at bounding box center [630, 214] width 59 height 11
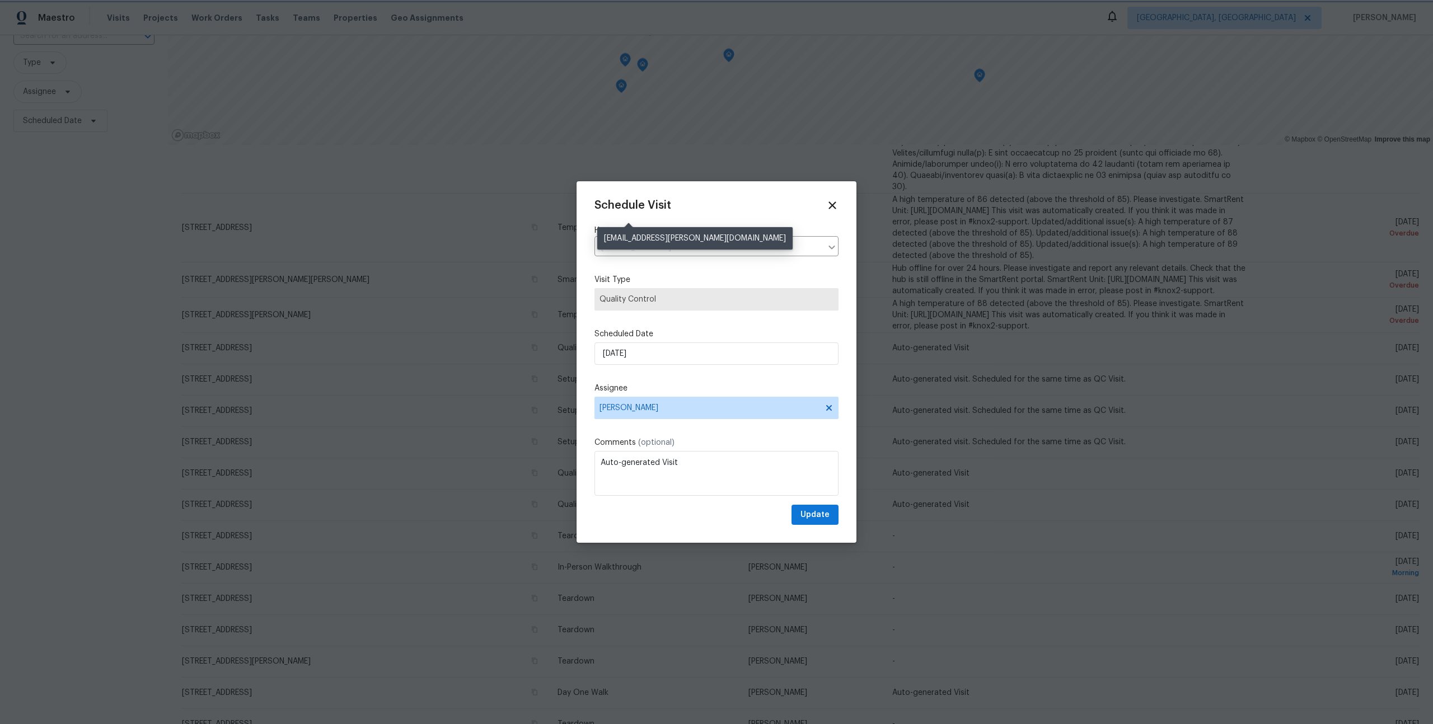
click at [630, 212] on div "Schedule Visit Home 5736 Irving Blvd NW, Albuquerque, NM 87114 ​ Visit Type Qua…" at bounding box center [716, 362] width 244 height 326
click at [834, 198] on div "Schedule Visit Home 5736 Irving Blvd NW, Albuquerque, NM 87114 ​ Visit Type Qua…" at bounding box center [716, 362] width 280 height 362
click at [834, 201] on icon at bounding box center [831, 205] width 13 height 13
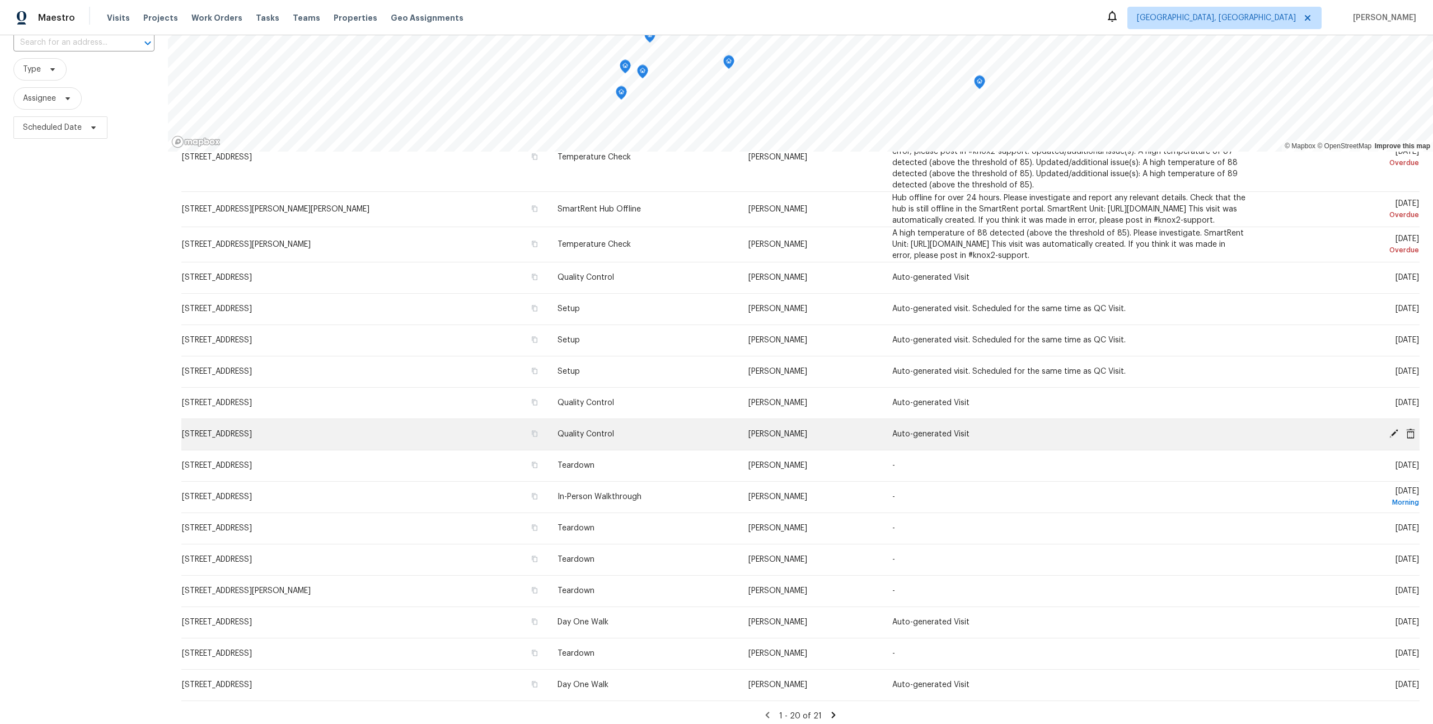
scroll to position [0, 0]
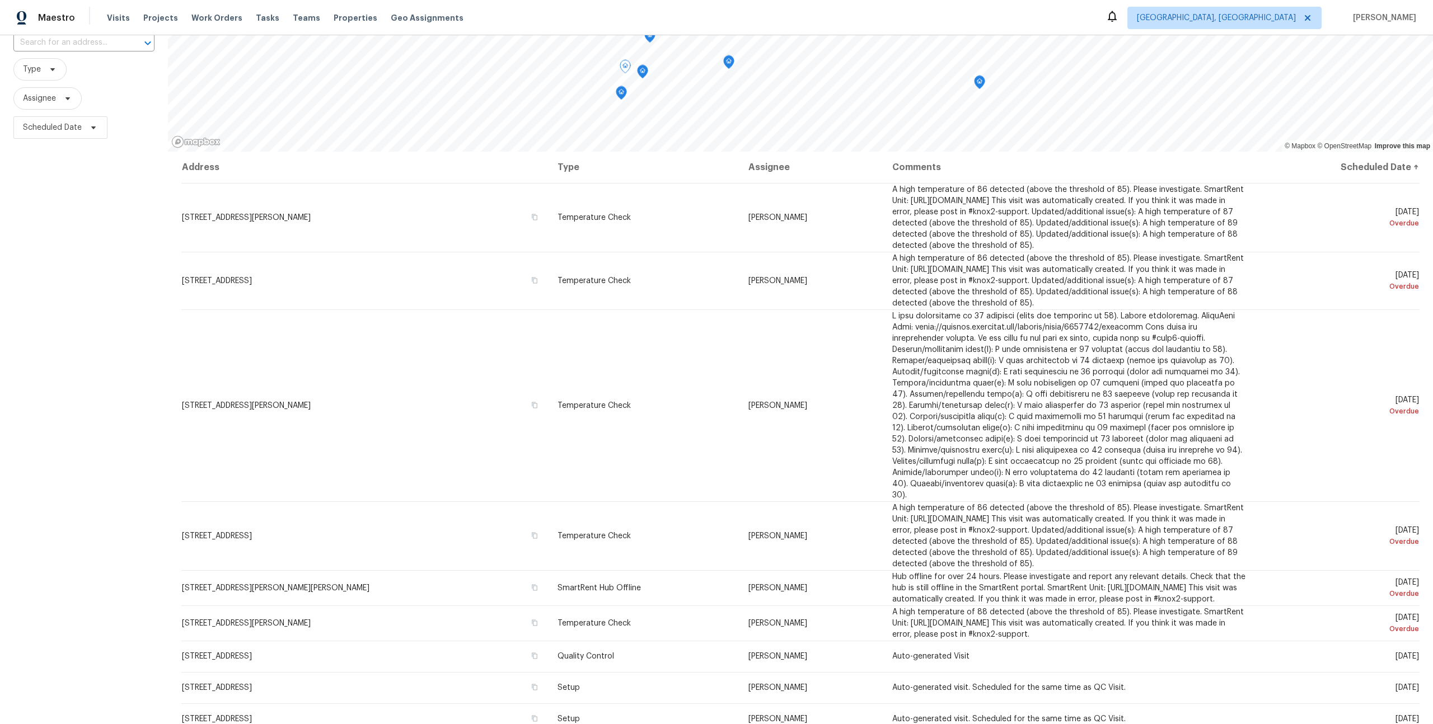
click at [792, 182] on th "Assignee" at bounding box center [811, 167] width 144 height 31
click at [792, 171] on th "Assignee" at bounding box center [811, 167] width 144 height 31
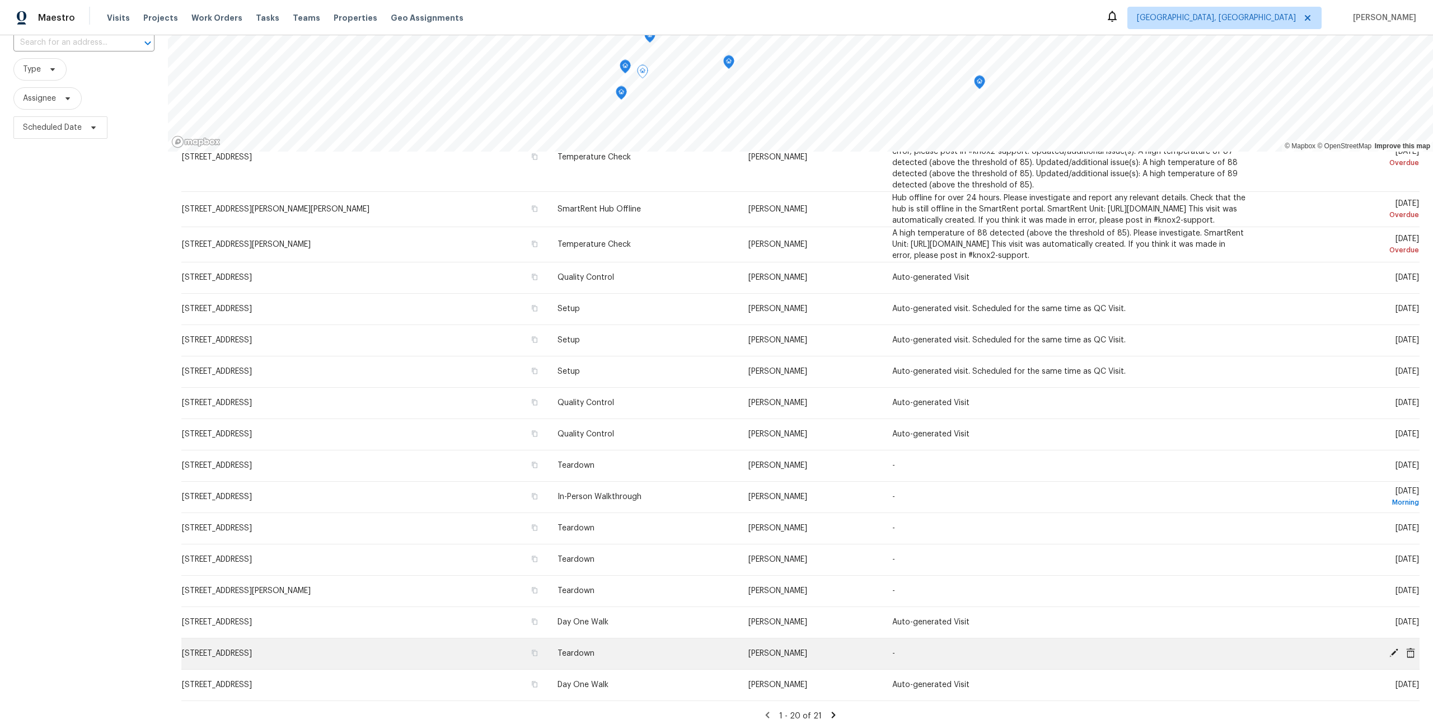
scroll to position [92, 0]
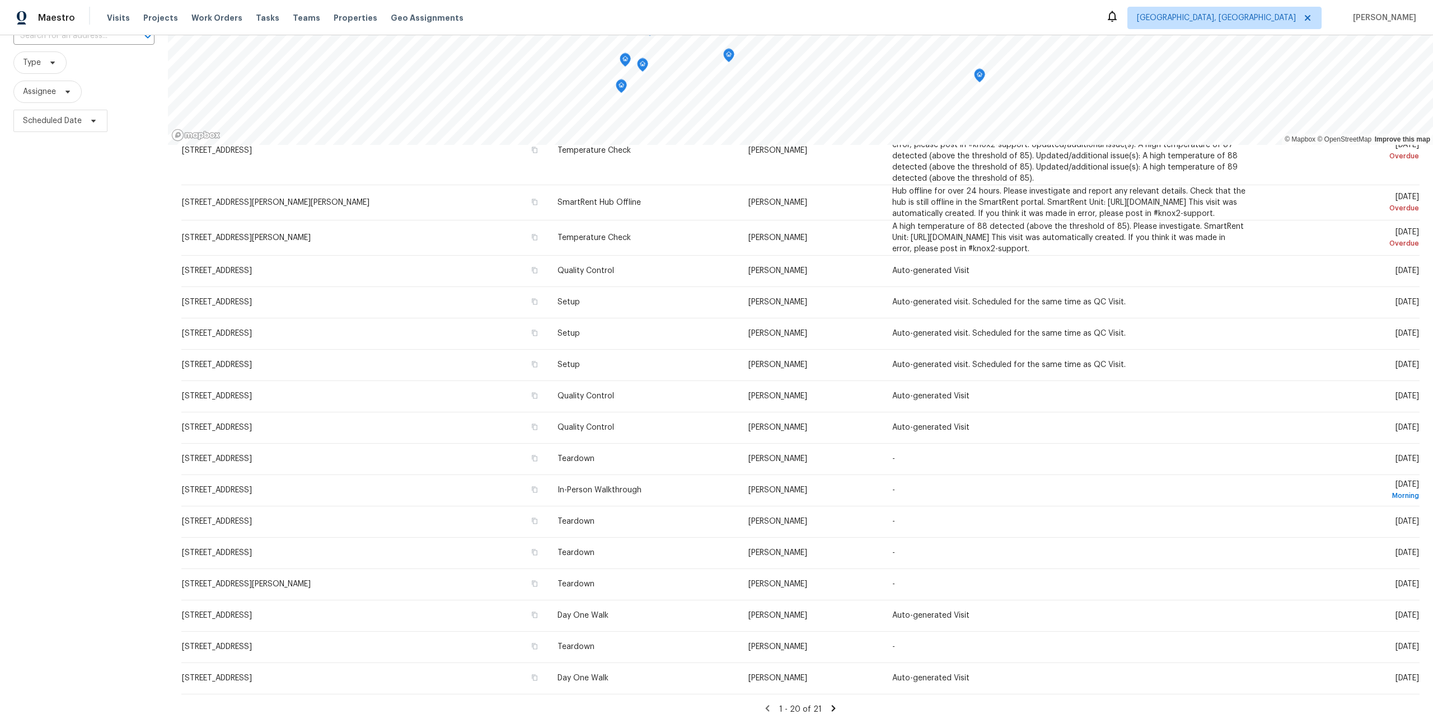
click at [828, 709] on icon at bounding box center [833, 708] width 10 height 10
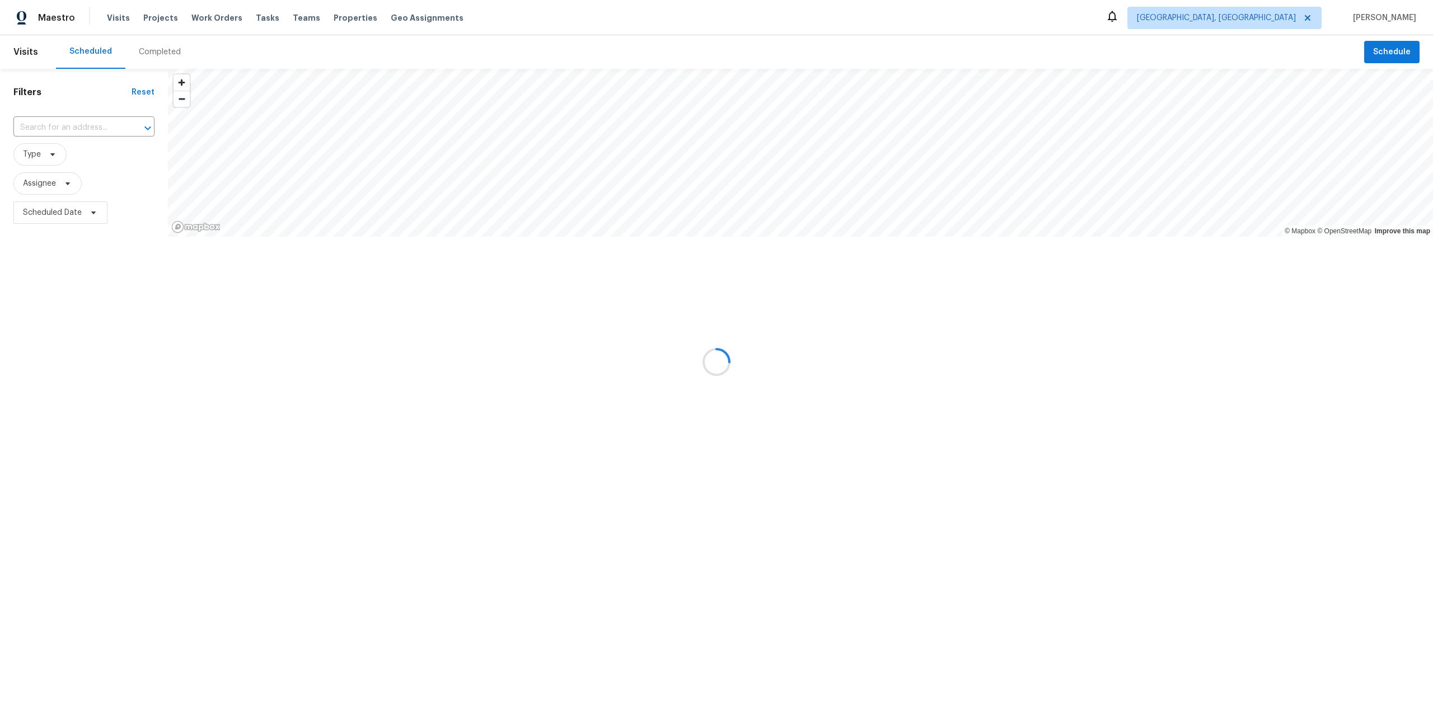
scroll to position [0, 0]
click at [833, 312] on icon at bounding box center [835, 314] width 4 height 6
click at [775, 309] on div "21 - 21 of 21" at bounding box center [800, 315] width 1238 height 12
click at [767, 312] on icon at bounding box center [766, 314] width 4 height 6
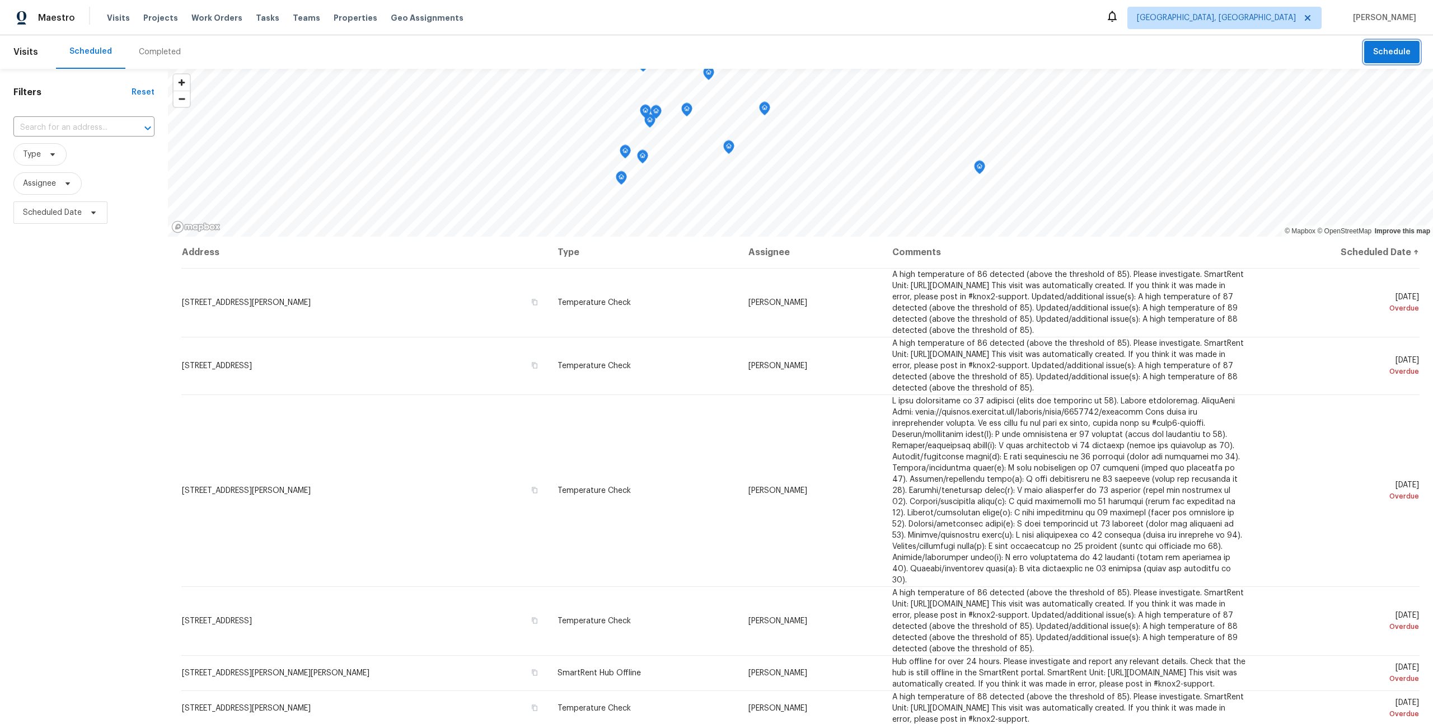
click at [1374, 45] on button "Schedule" at bounding box center [1391, 52] width 55 height 23
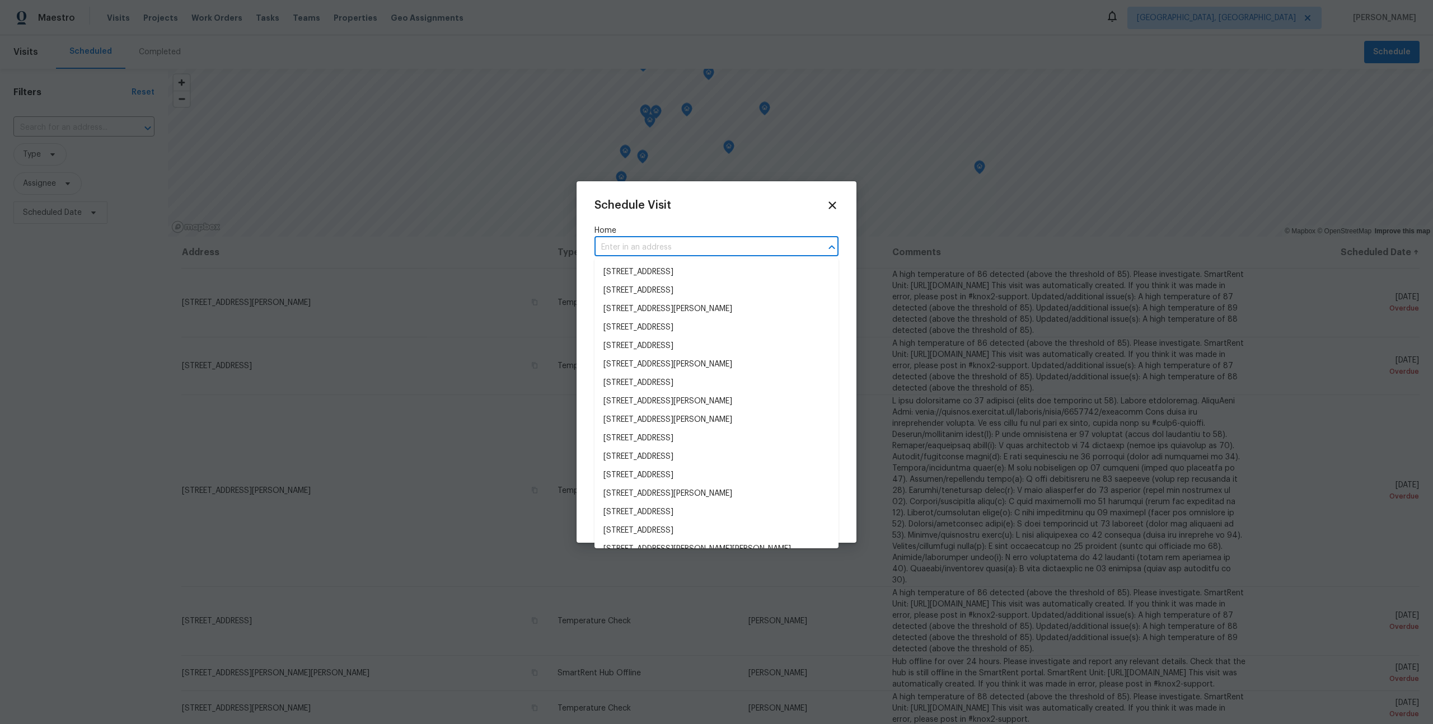
click at [682, 243] on input "text" at bounding box center [700, 247] width 213 height 17
click at [679, 279] on li "9800 Ladrones Pl SW, Albuquerque, NM 87121" at bounding box center [716, 272] width 244 height 18
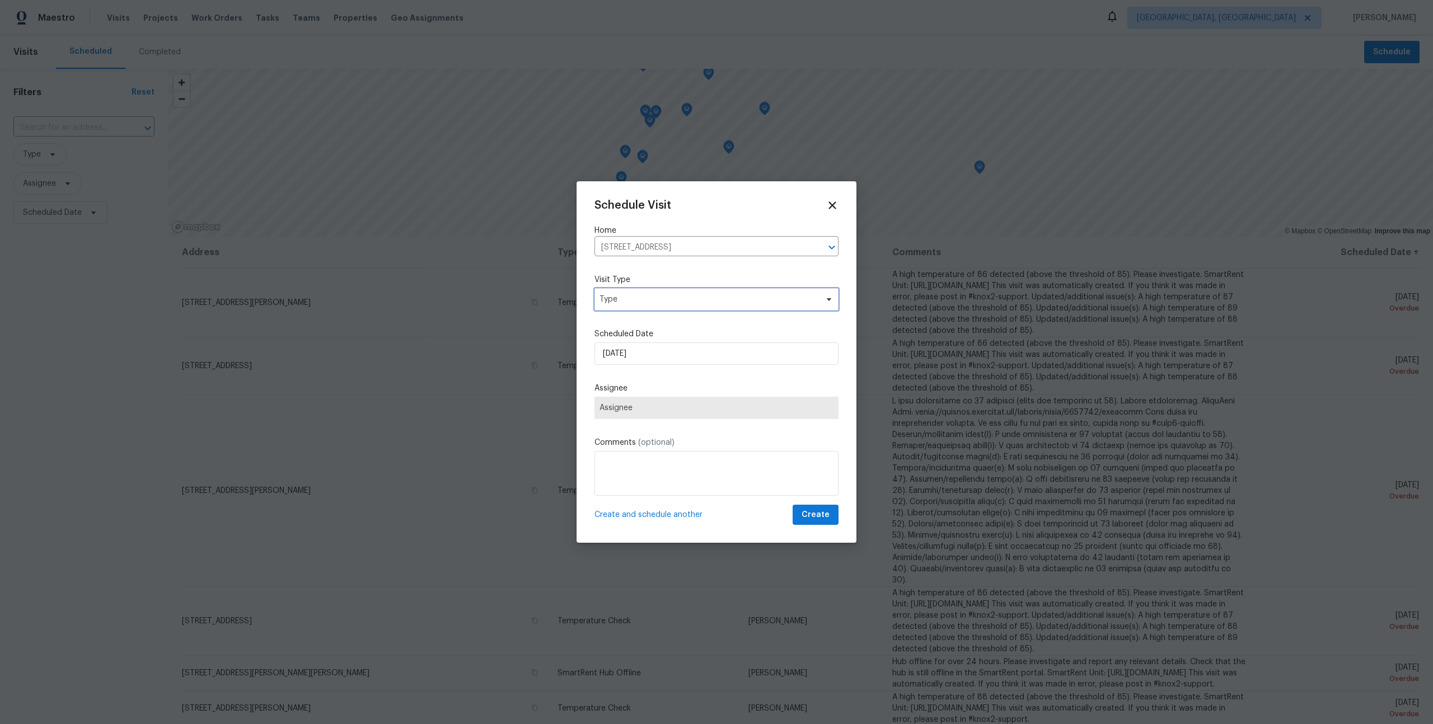
click at [673, 289] on span "Type" at bounding box center [716, 299] width 244 height 22
click at [686, 274] on label "Visit Type" at bounding box center [716, 279] width 244 height 11
click at [670, 409] on span "Assignee" at bounding box center [716, 407] width 234 height 9
click at [673, 286] on div "Visit Type Type" at bounding box center [716, 292] width 244 height 36
click at [742, 313] on div "Schedule Visit Home 9800 Ladrones Pl SW, Albuquerque, NM 87121 ​ Visit Type Typ…" at bounding box center [716, 362] width 244 height 326
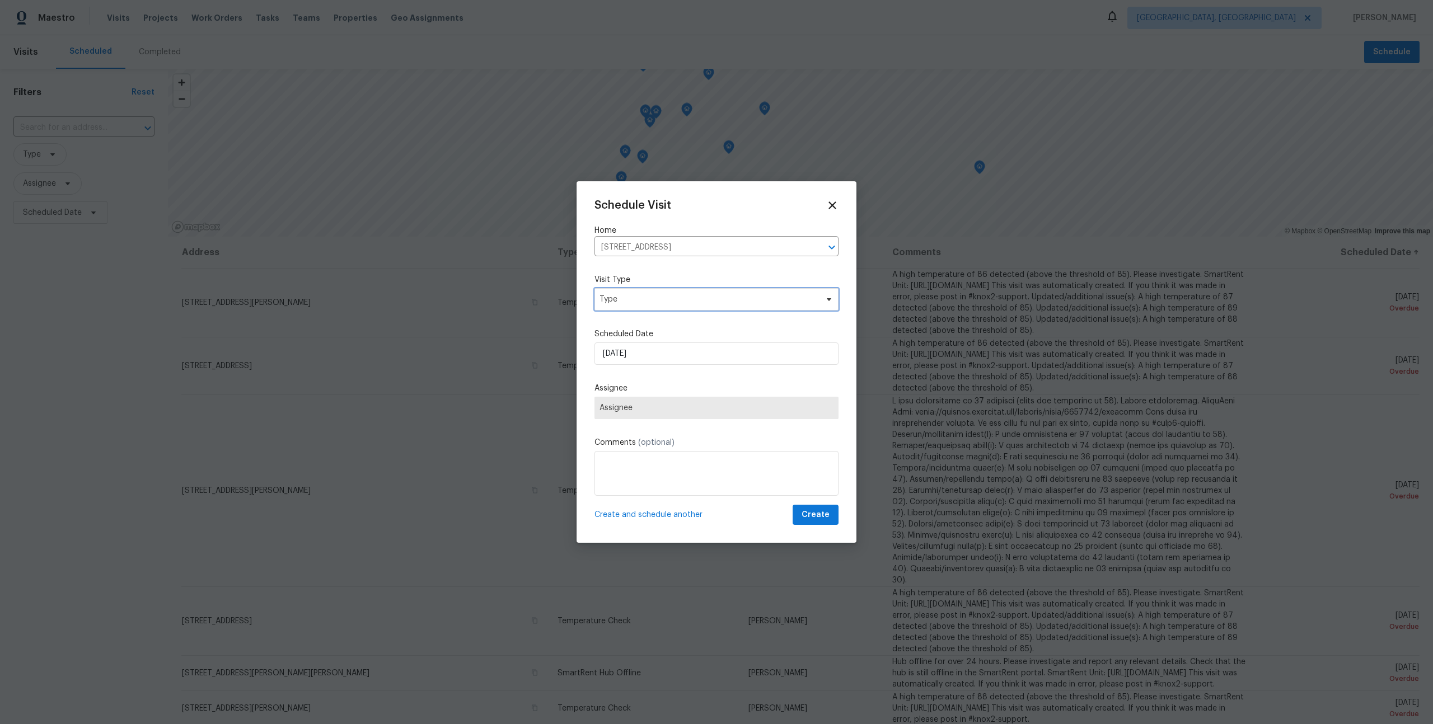
click at [742, 307] on span "Type" at bounding box center [716, 299] width 244 height 22
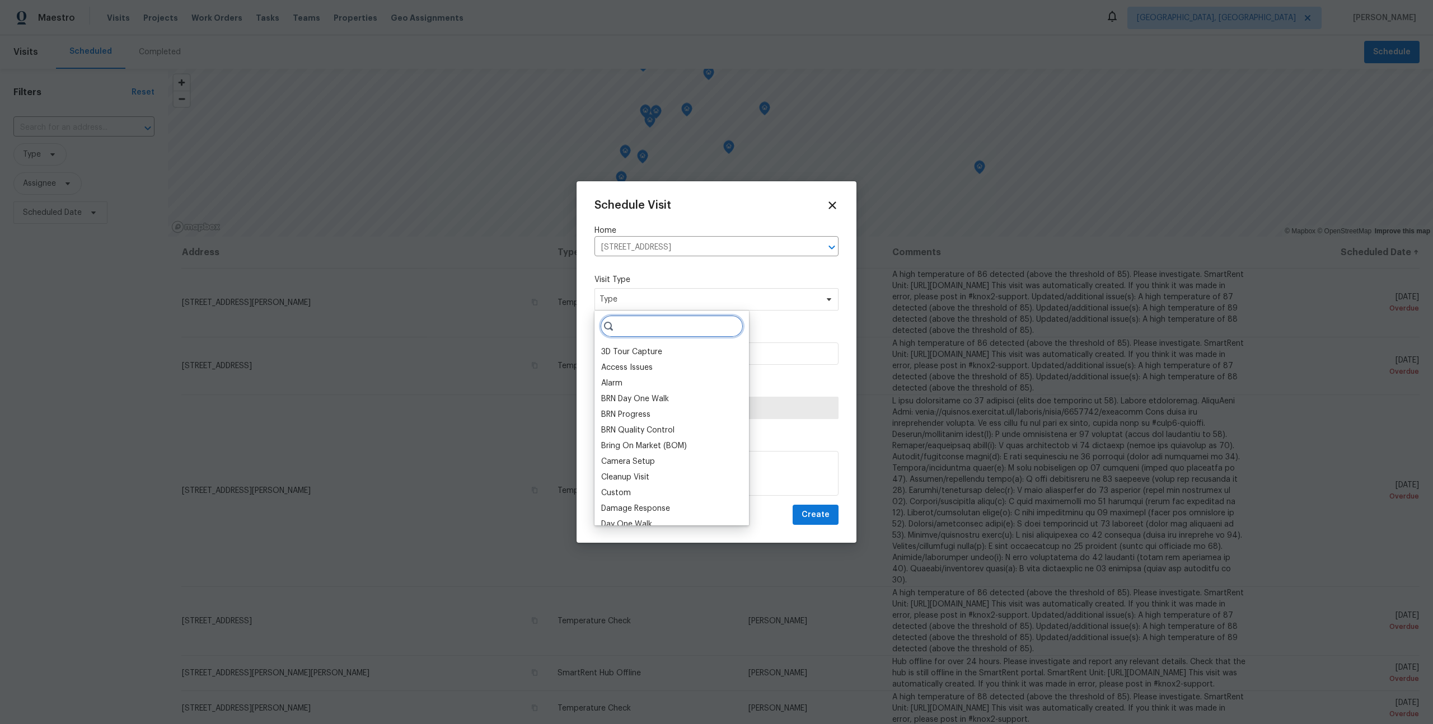
click at [686, 323] on input "search" at bounding box center [671, 326] width 143 height 22
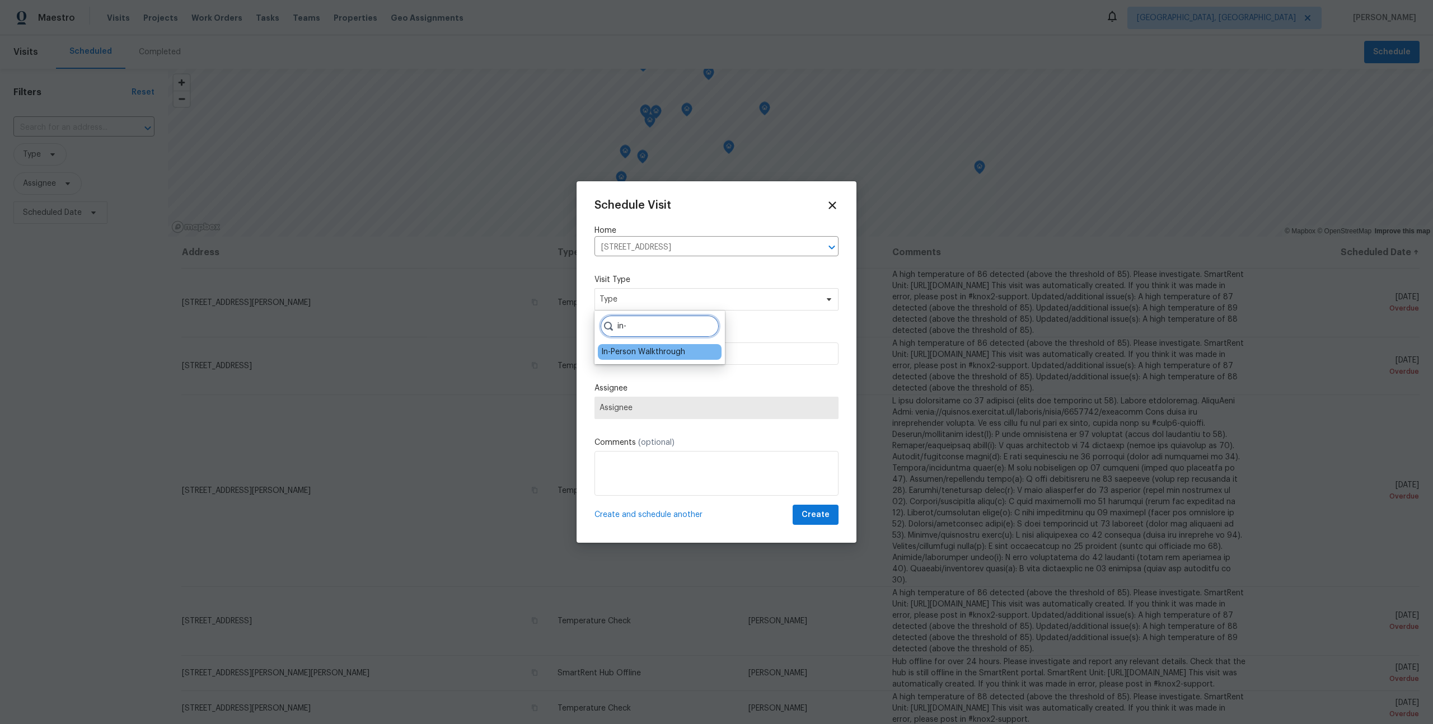
type input "in-"
click at [673, 356] on div "In-Person Walkthrough" at bounding box center [643, 351] width 84 height 11
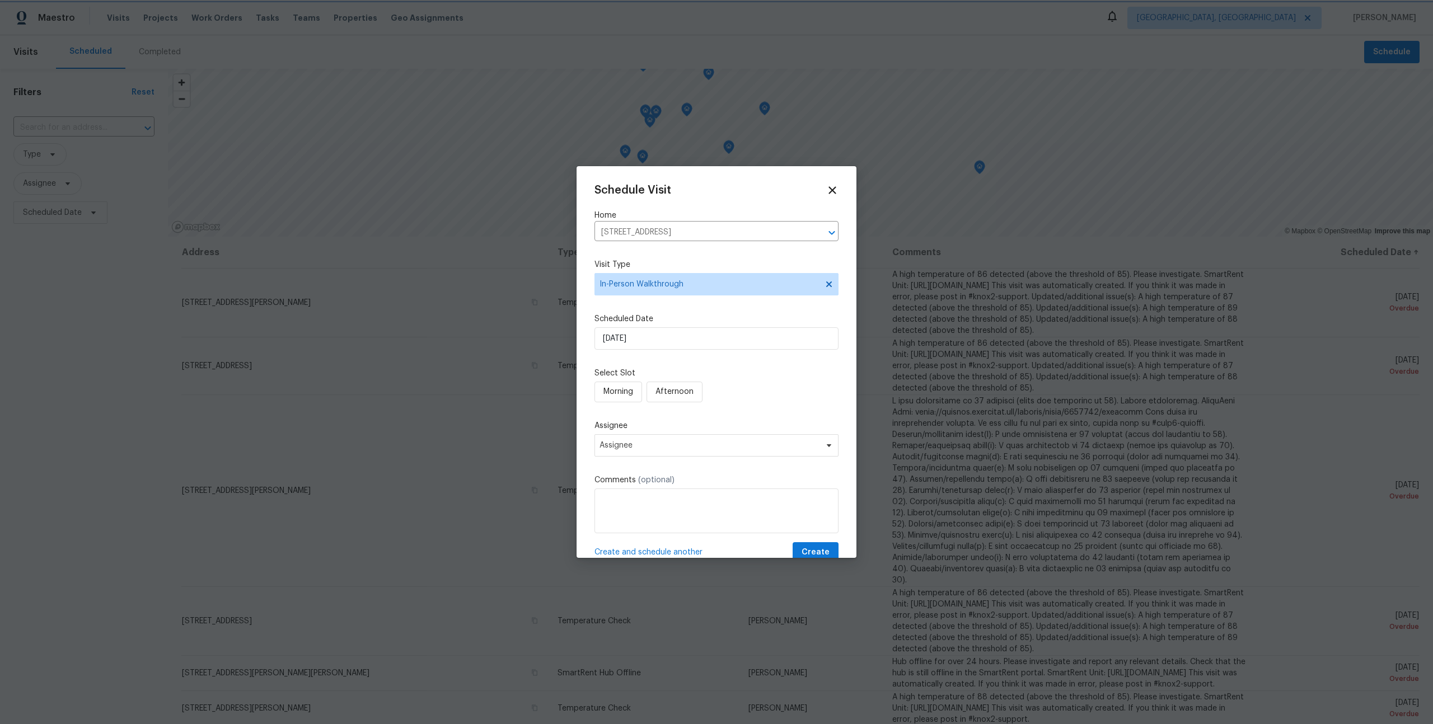
click at [782, 415] on div "Schedule Visit Home 9800 Ladrones Pl SW, Albuquerque, NM 87121 ​ Visit Type In-…" at bounding box center [716, 373] width 244 height 378
click at [631, 389] on span "Morning" at bounding box center [618, 392] width 30 height 14
click at [634, 448] on span "Assignee" at bounding box center [708, 445] width 219 height 9
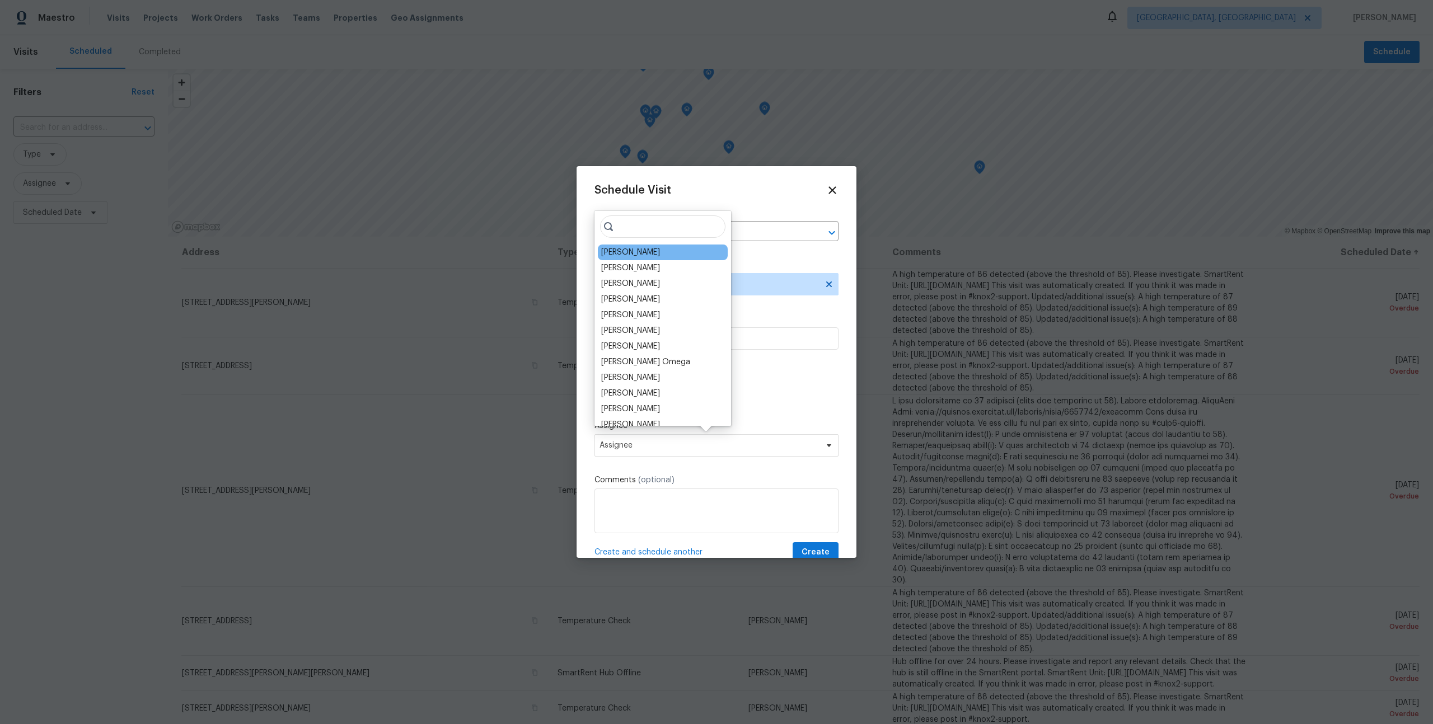
click at [654, 256] on div "[PERSON_NAME]" at bounding box center [663, 253] width 130 height 16
click at [628, 250] on div "[PERSON_NAME]" at bounding box center [630, 252] width 59 height 11
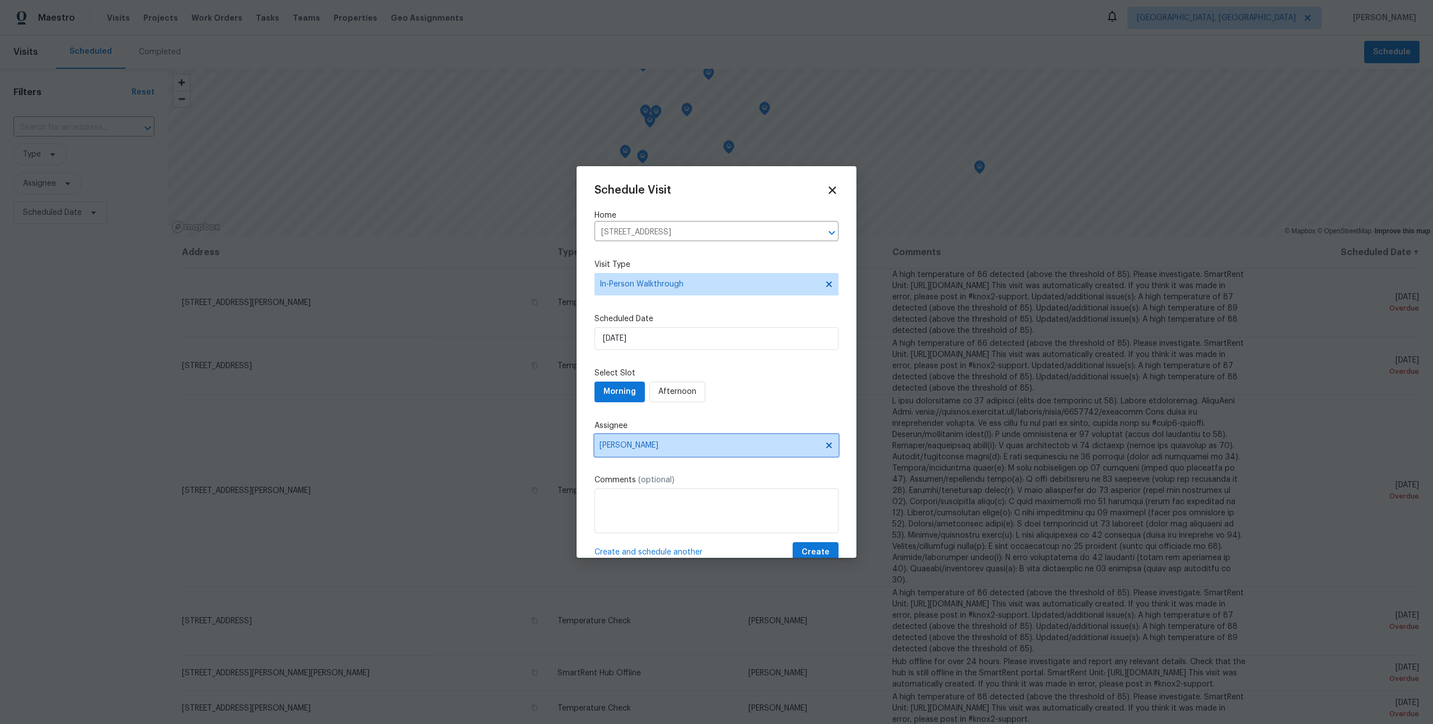
click at [633, 445] on span "Steven Long" at bounding box center [708, 445] width 219 height 9
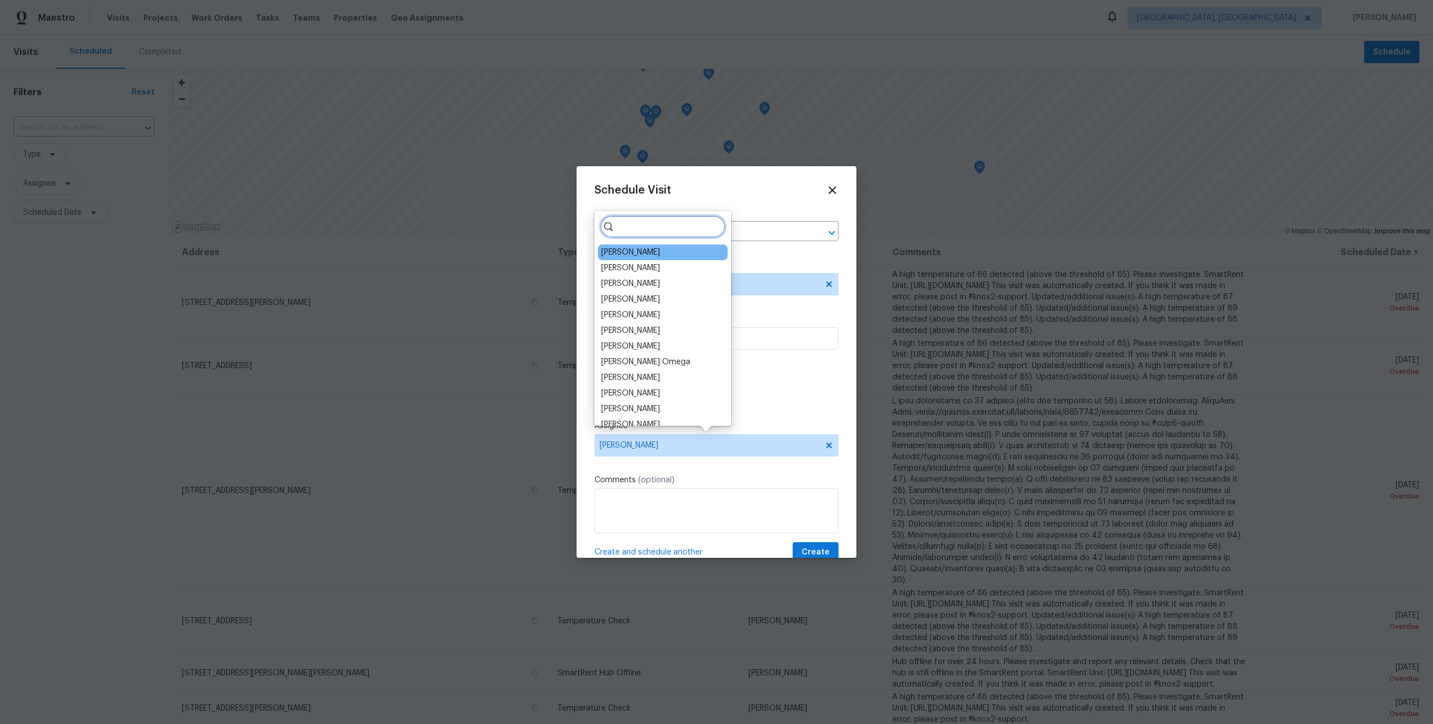
click at [655, 223] on input "search" at bounding box center [662, 226] width 125 height 22
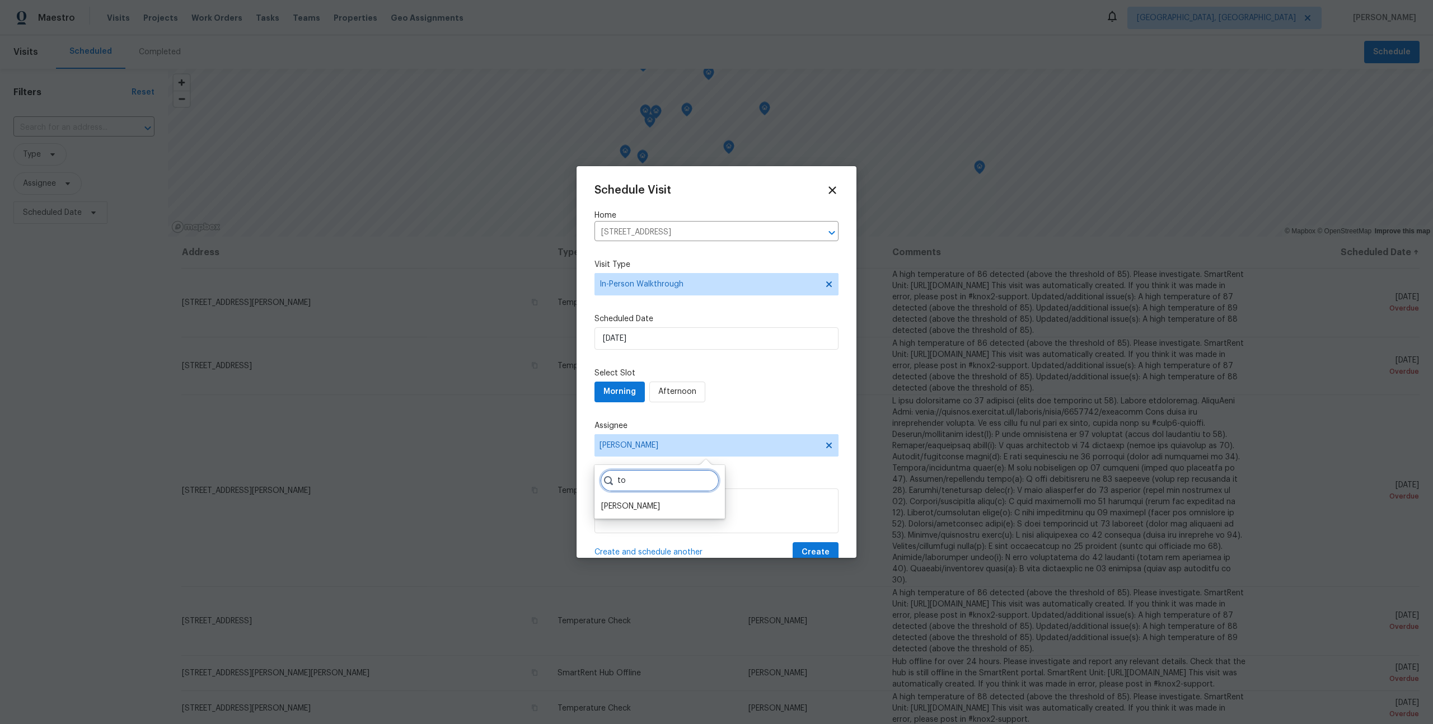
type input "t"
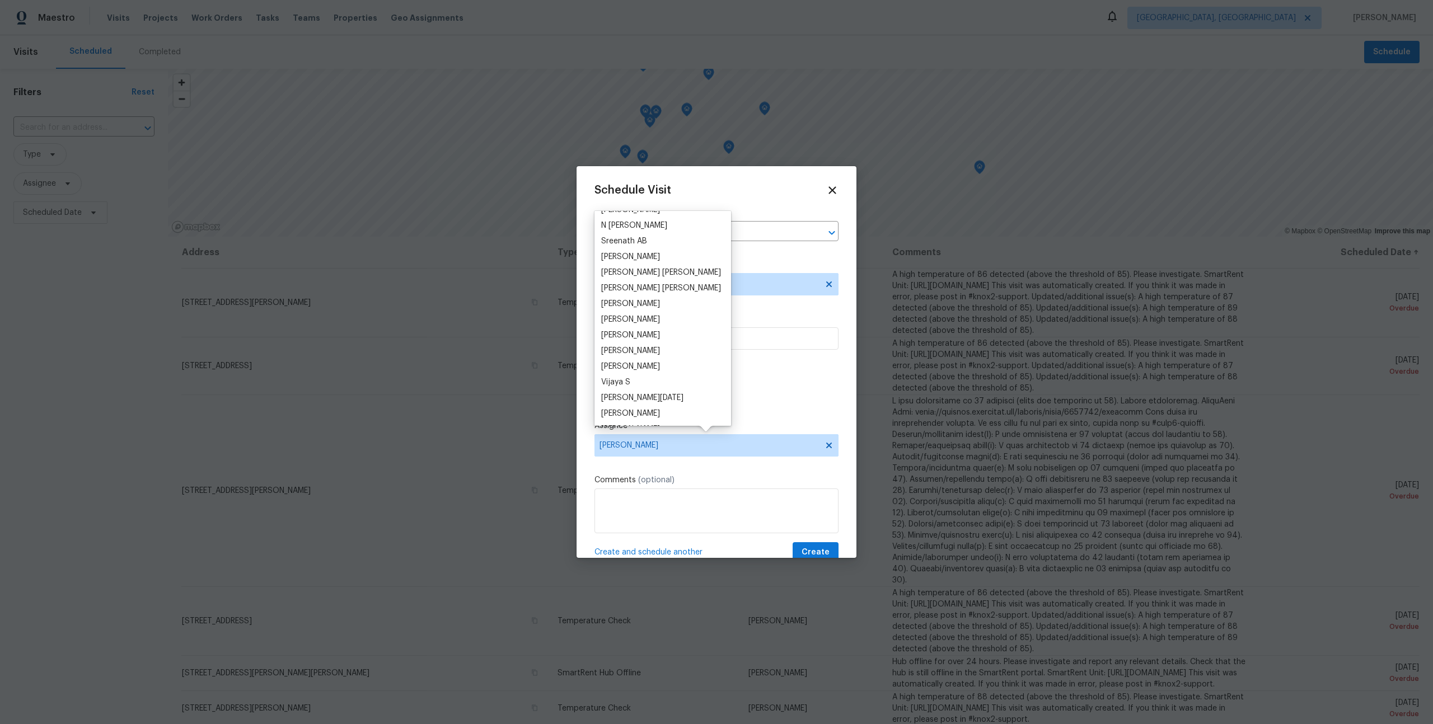
scroll to position [497, 0]
click at [795, 388] on div "Morning Afternoon" at bounding box center [716, 392] width 244 height 21
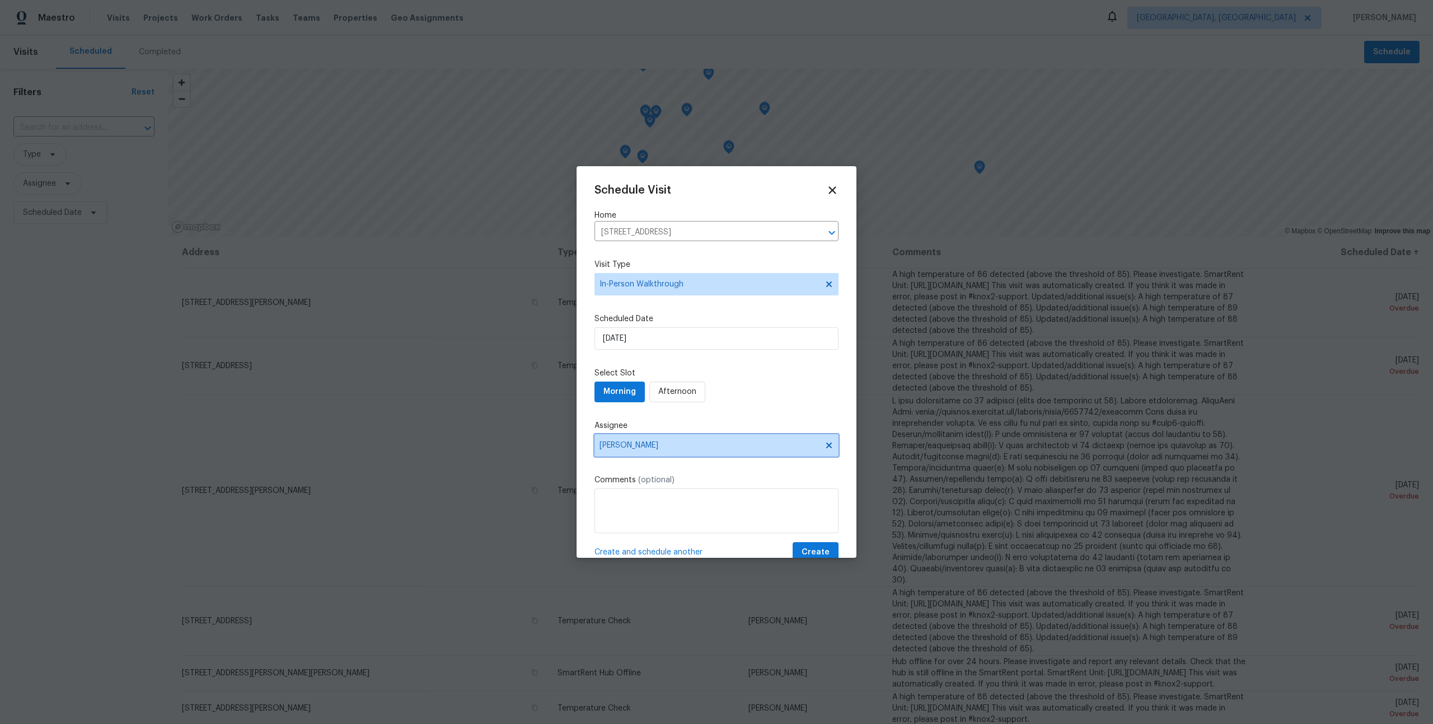
click at [646, 447] on span "Steven Long" at bounding box center [708, 445] width 219 height 9
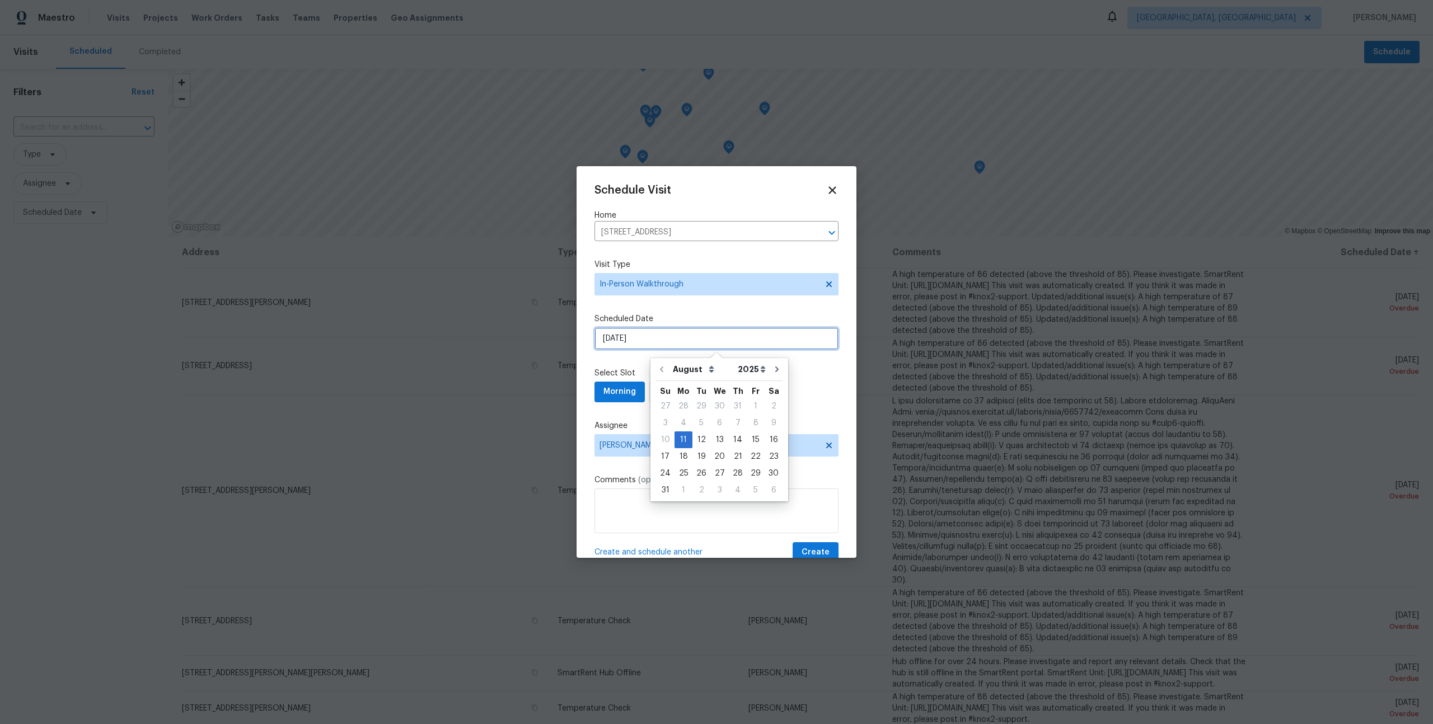
click at [754, 349] on input "11/08/2025" at bounding box center [716, 338] width 244 height 22
click at [636, 424] on label "Assignee" at bounding box center [716, 425] width 244 height 11
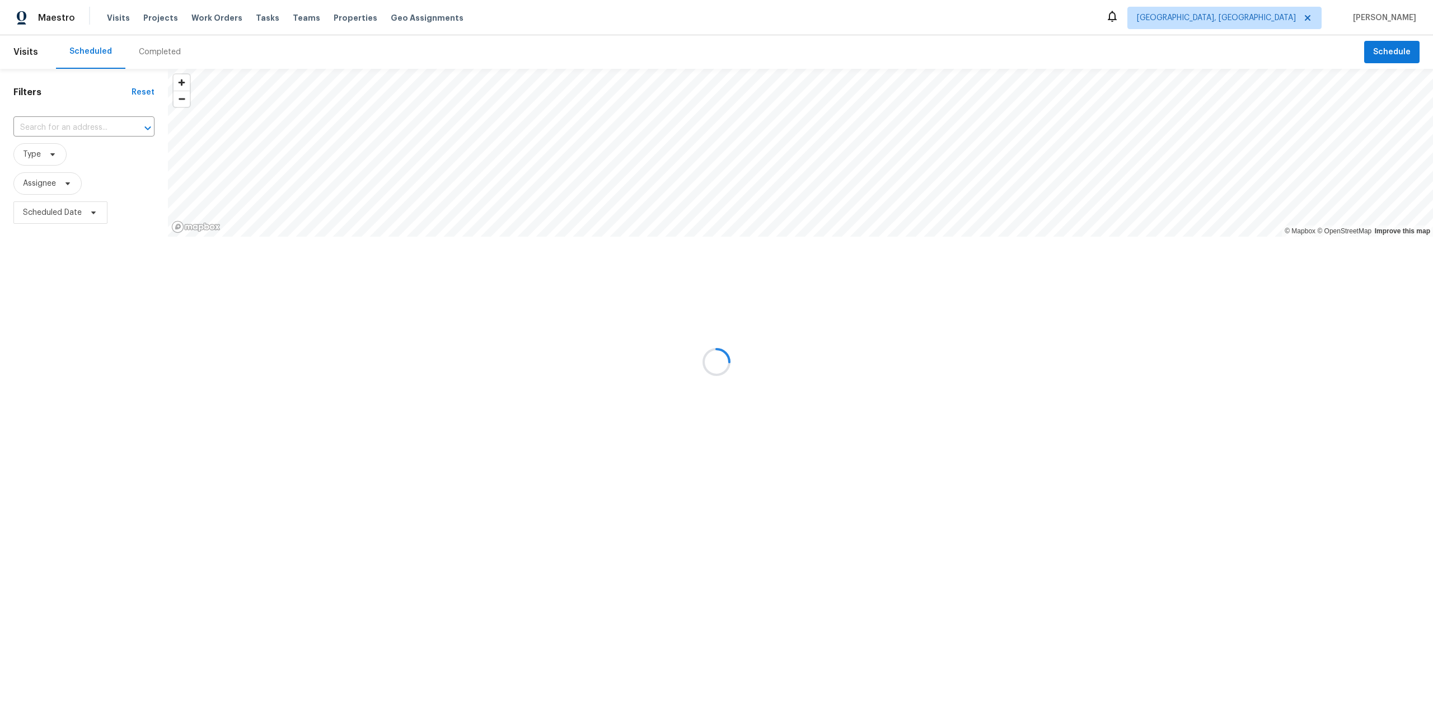
click at [1390, 15] on div at bounding box center [716, 362] width 1433 height 724
click at [1402, 21] on div at bounding box center [716, 362] width 1433 height 724
click at [1399, 17] on div at bounding box center [716, 362] width 1433 height 724
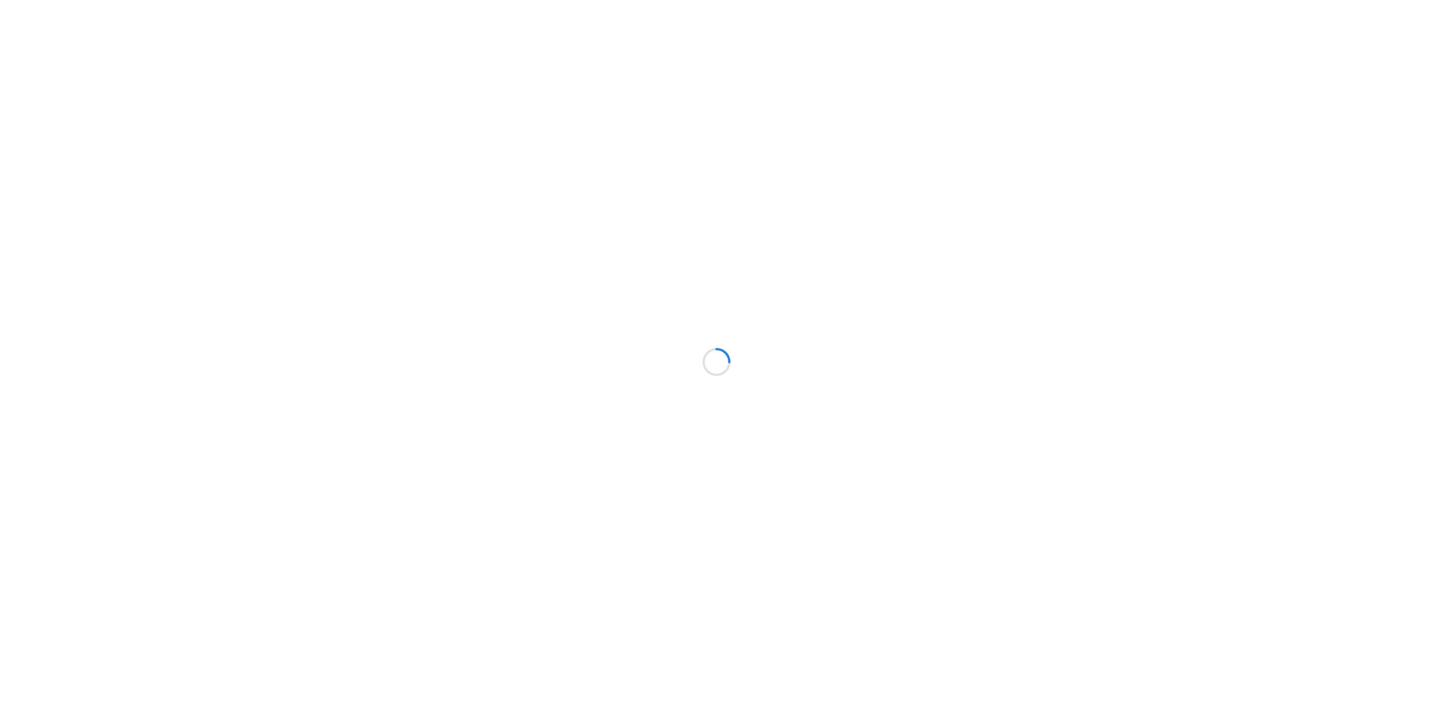
click at [1391, 18] on div at bounding box center [716, 362] width 1433 height 724
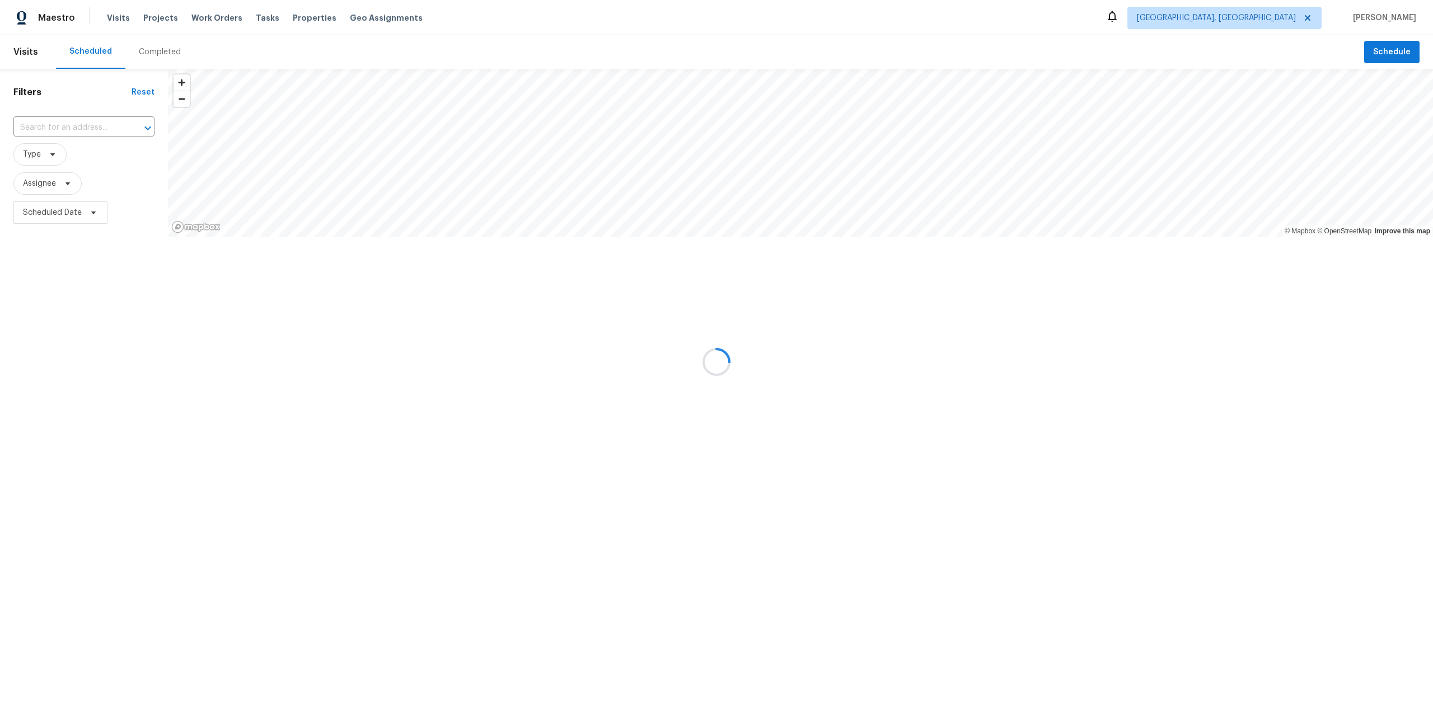
click at [1388, 18] on div at bounding box center [716, 362] width 1433 height 724
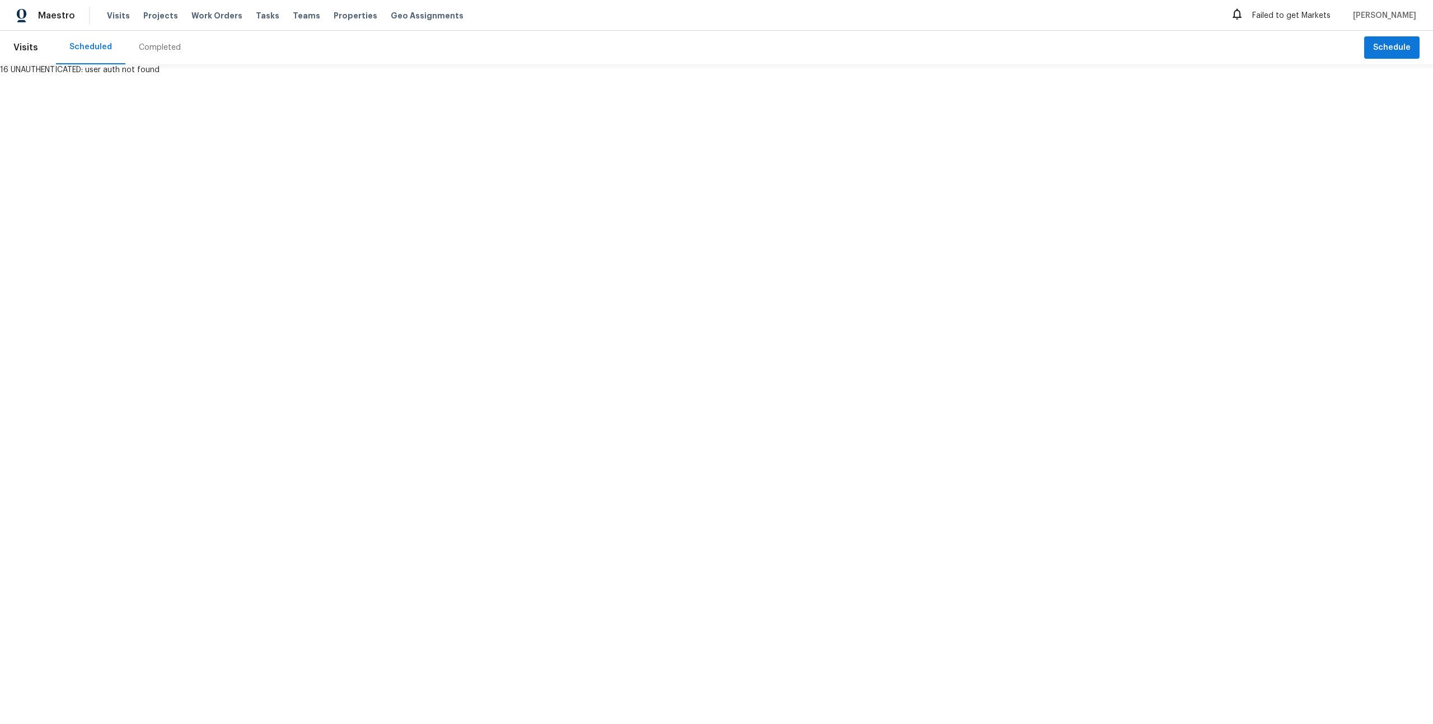
click at [1395, 15] on span "[PERSON_NAME]" at bounding box center [1382, 15] width 68 height 11
click at [1369, 14] on span "[PERSON_NAME]" at bounding box center [1382, 15] width 68 height 11
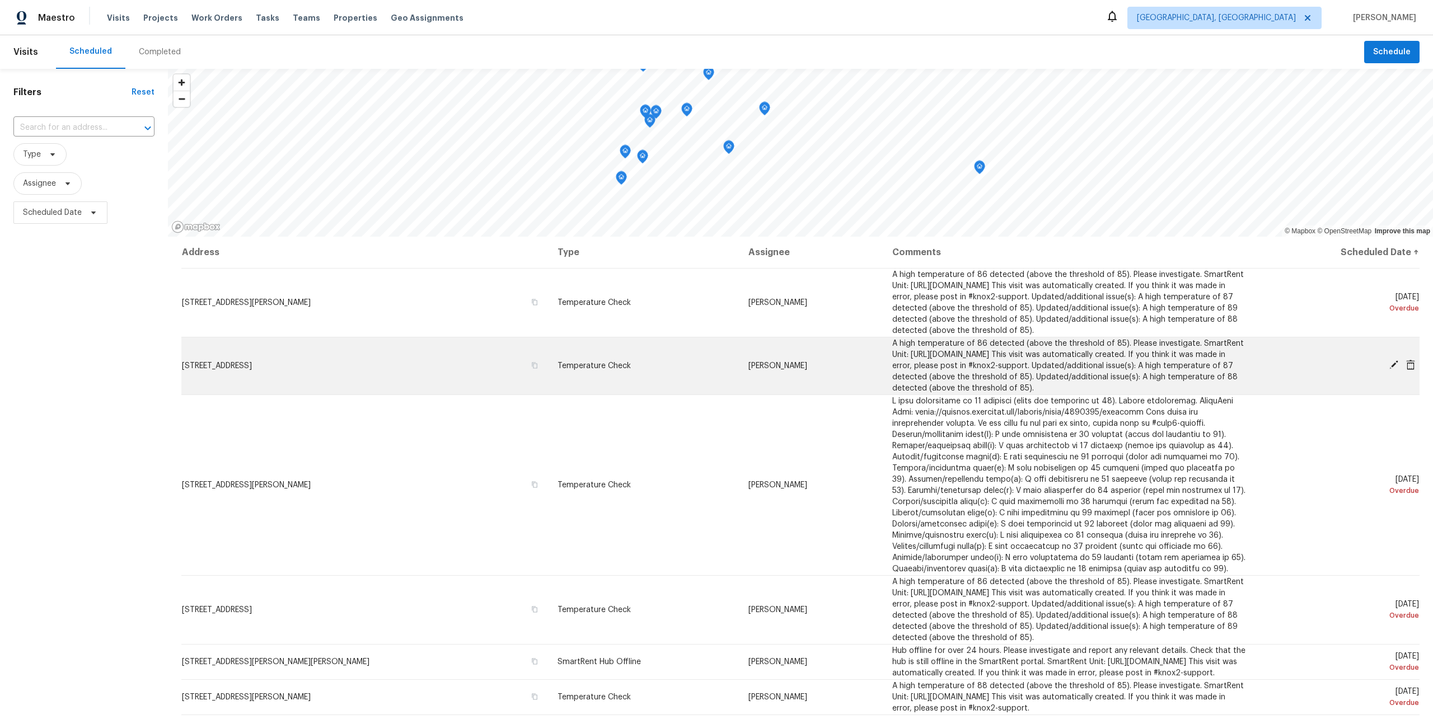
click at [1393, 367] on icon at bounding box center [1393, 365] width 10 height 10
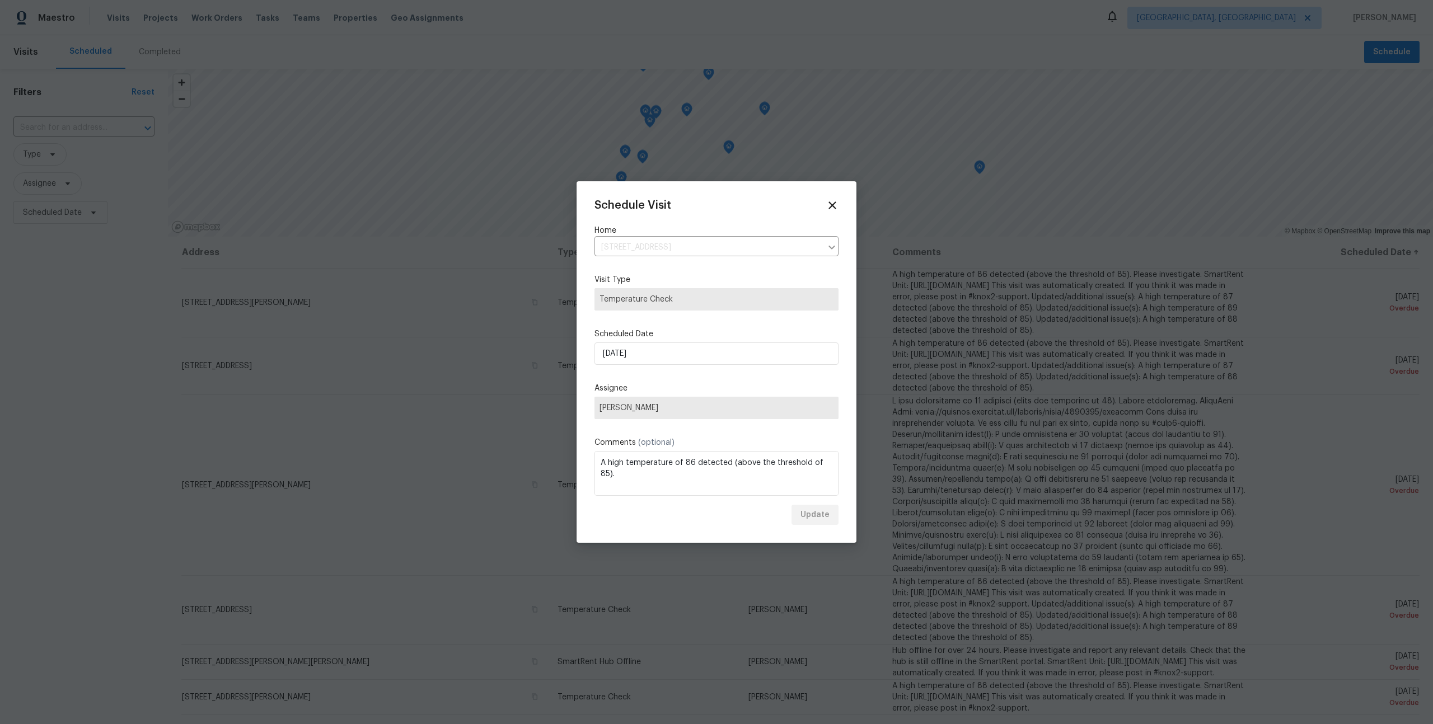
click at [636, 416] on span "[PERSON_NAME]" at bounding box center [716, 408] width 244 height 22
click at [642, 409] on span "[PERSON_NAME]" at bounding box center [716, 407] width 234 height 9
click at [644, 403] on span "[PERSON_NAME]" at bounding box center [708, 407] width 219 height 9
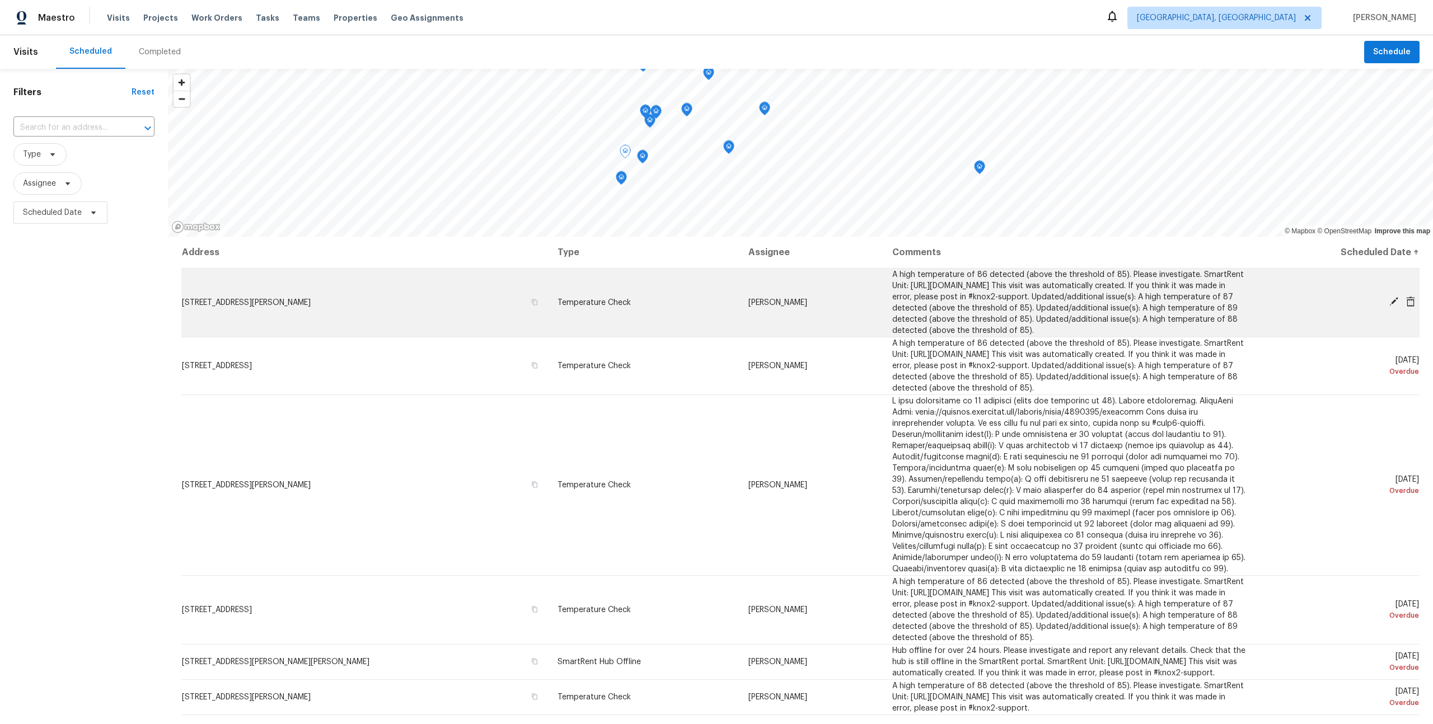
click at [650, 325] on td "Temperature Check" at bounding box center [643, 302] width 191 height 69
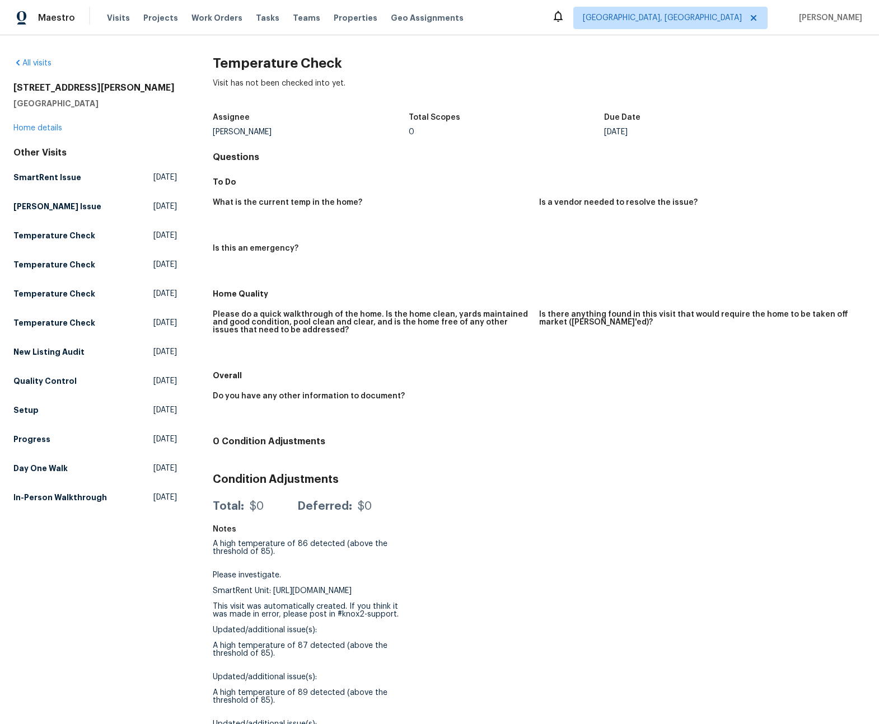
click at [41, 73] on div "All visits [STREET_ADDRESS] Home details Other Visits SmartRent Issue [DATE] [P…" at bounding box center [94, 283] width 163 height 450
click at [51, 59] on link "All visits" at bounding box center [32, 63] width 38 height 8
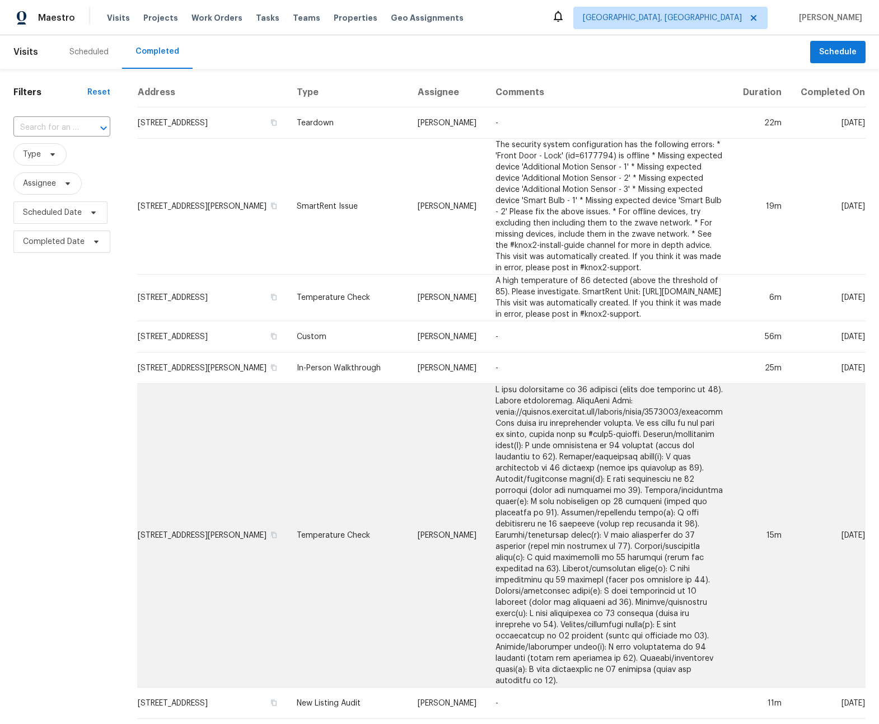
click at [681, 512] on td at bounding box center [609, 536] width 246 height 304
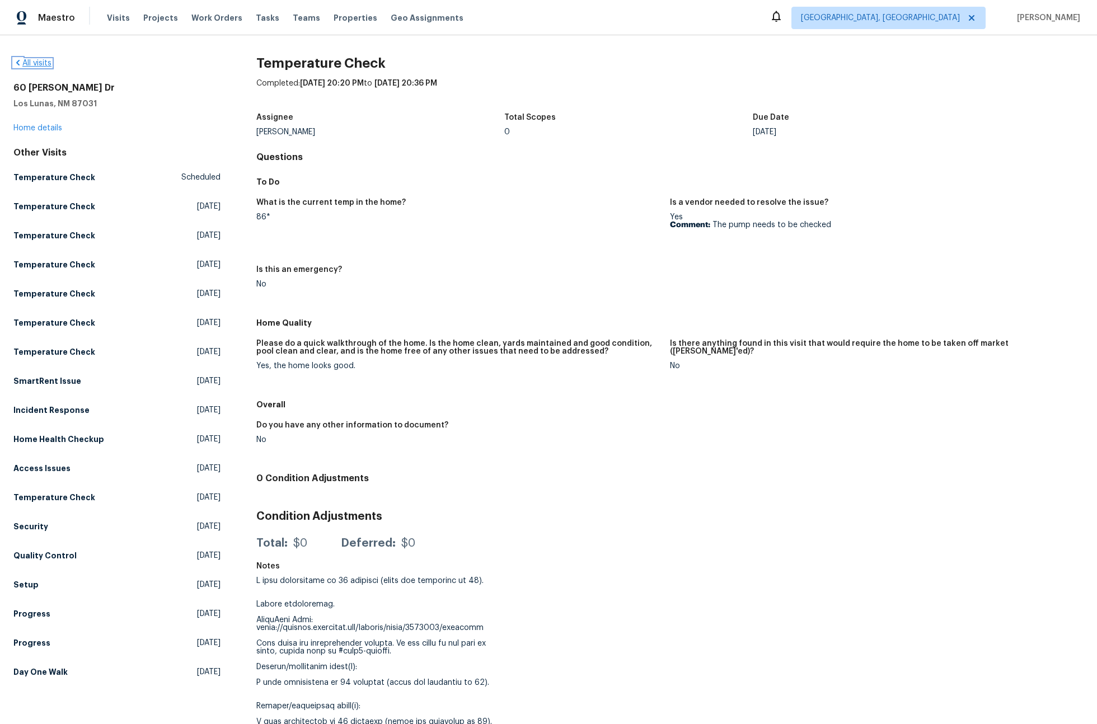
click at [27, 64] on link "All visits" at bounding box center [32, 63] width 38 height 8
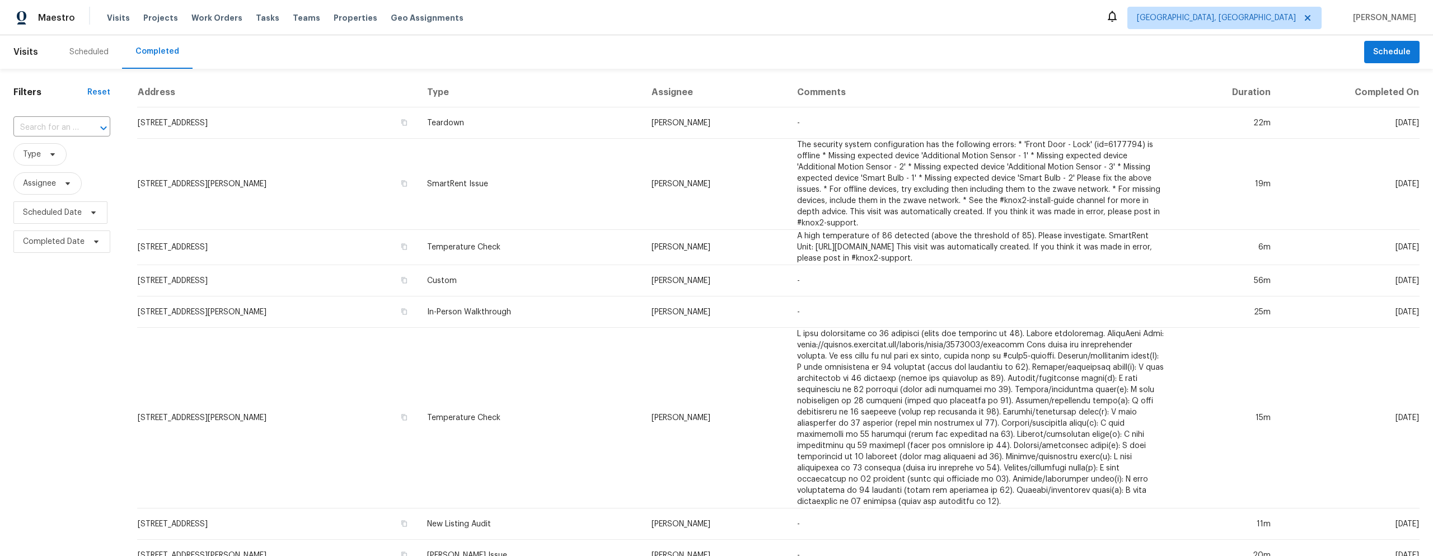
click at [64, 29] on div "Maestro" at bounding box center [37, 18] width 75 height 22
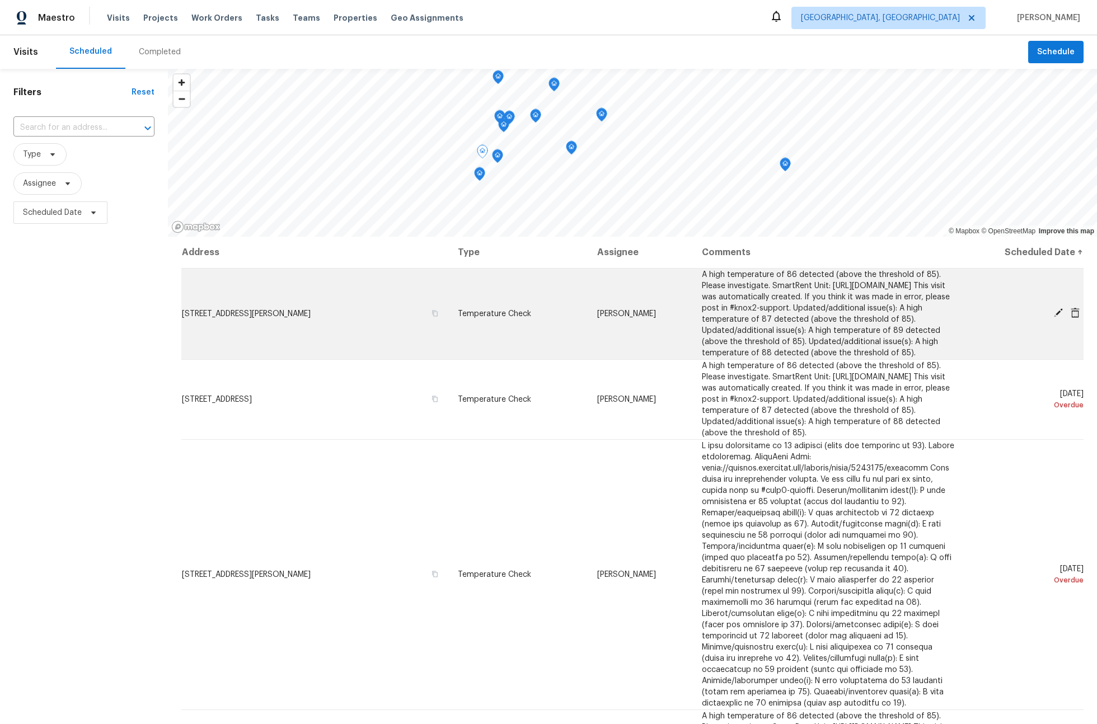
click at [1053, 318] on icon at bounding box center [1058, 313] width 10 height 10
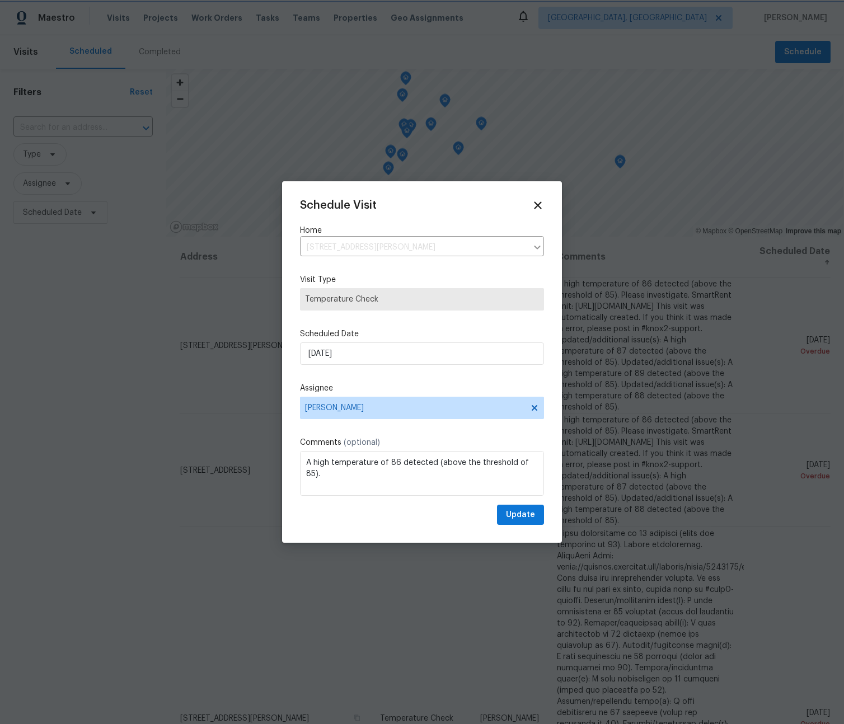
click at [799, 231] on div at bounding box center [422, 362] width 844 height 724
click at [534, 212] on div "Schedule Visit Home [STREET_ADDRESS] ​ Visit Type Temperature Check Scheduled D…" at bounding box center [422, 362] width 244 height 326
click at [534, 207] on icon at bounding box center [537, 205] width 13 height 13
